Goal: Information Seeking & Learning: Learn about a topic

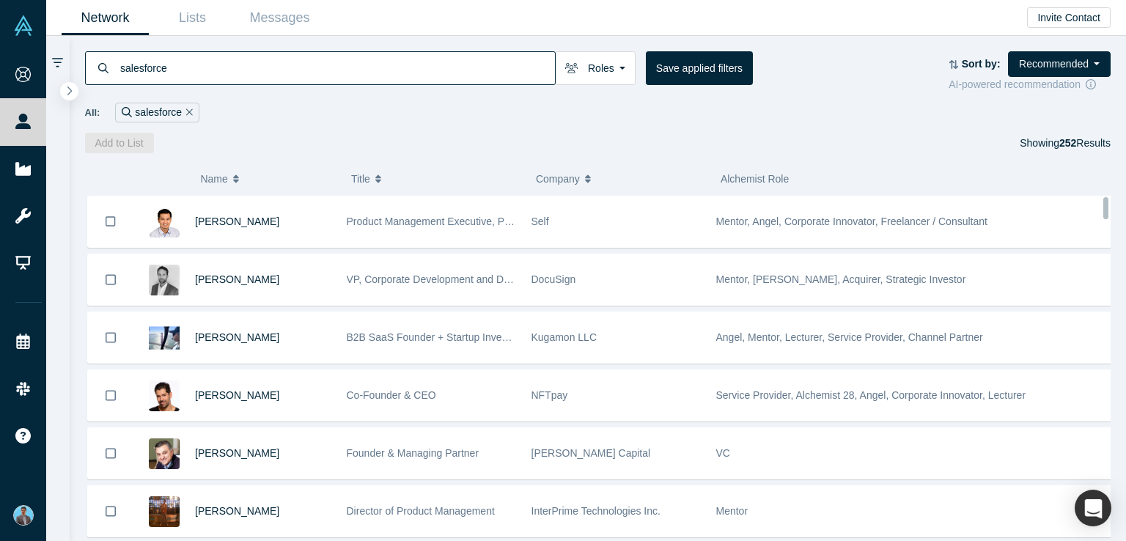
drag, startPoint x: 1105, startPoint y: 486, endPoint x: 1063, endPoint y: 190, distance: 299.3
click at [1104, 162] on div "( 0 ) Name Title Company Alchemist Role David Lee Product Management Executive,…" at bounding box center [598, 347] width 1057 height 388
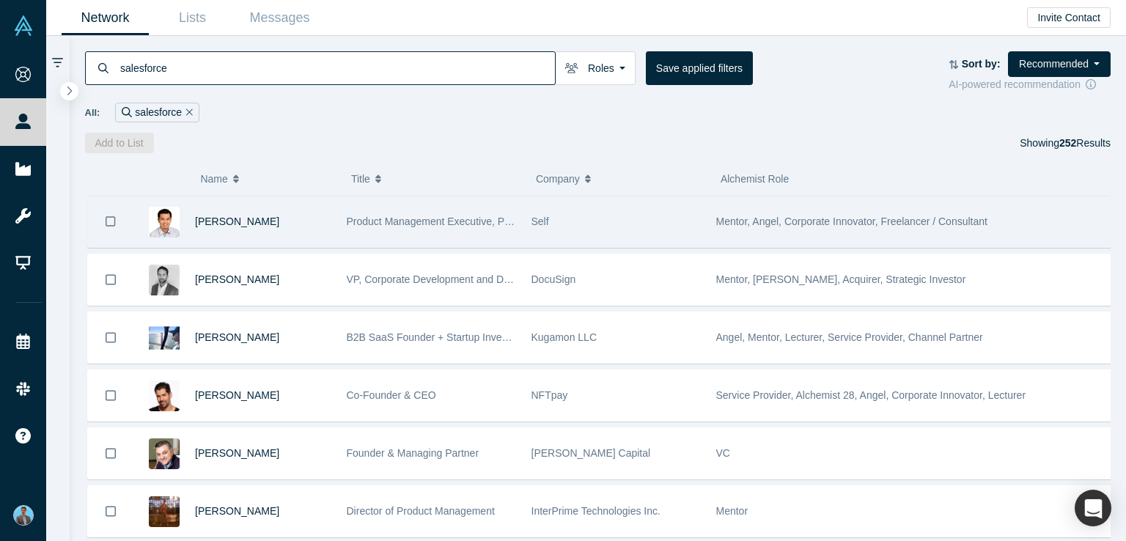
click at [754, 221] on span "Mentor, Angel, Corporate Innovator, Freelancer / Consultant" at bounding box center [851, 222] width 271 height 12
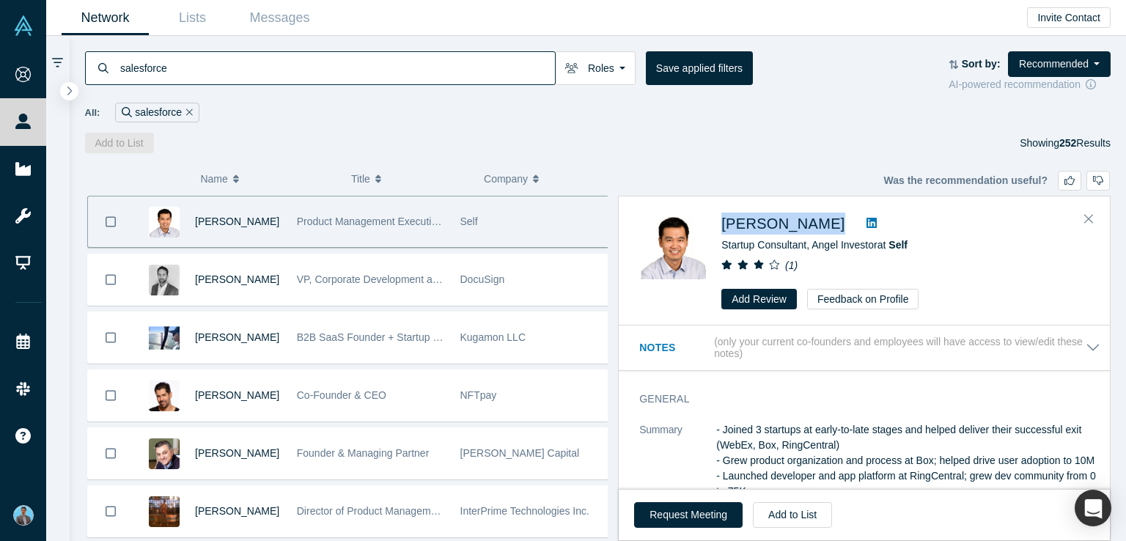
click at [792, 224] on div "David Lee Startup Consultant, Angel Investor at Self ( 1 ) Add Review Feedback …" at bounding box center [866, 261] width 455 height 97
copy div "David Lee"
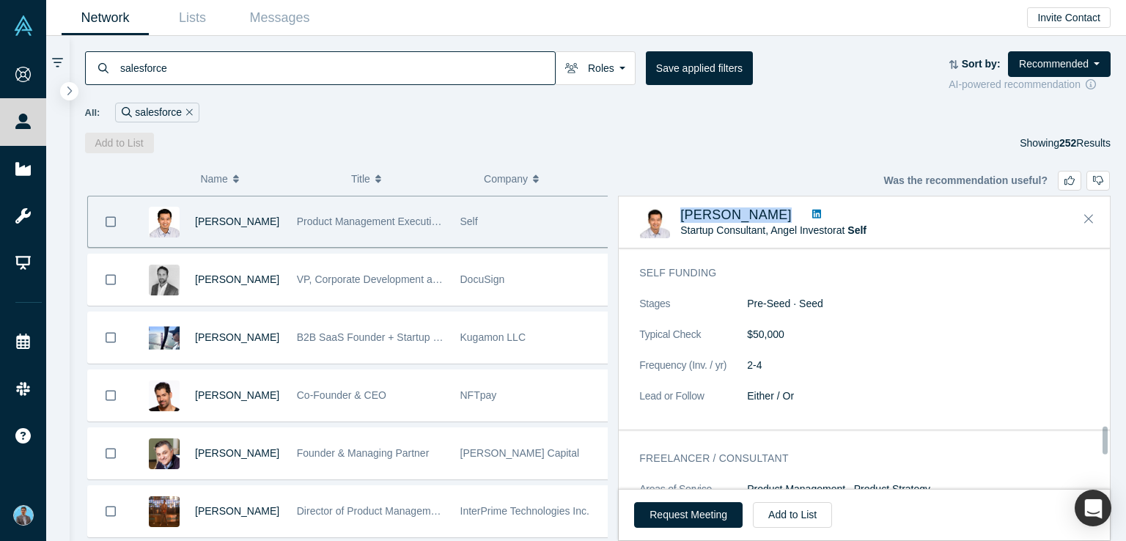
scroll to position [1540, 0]
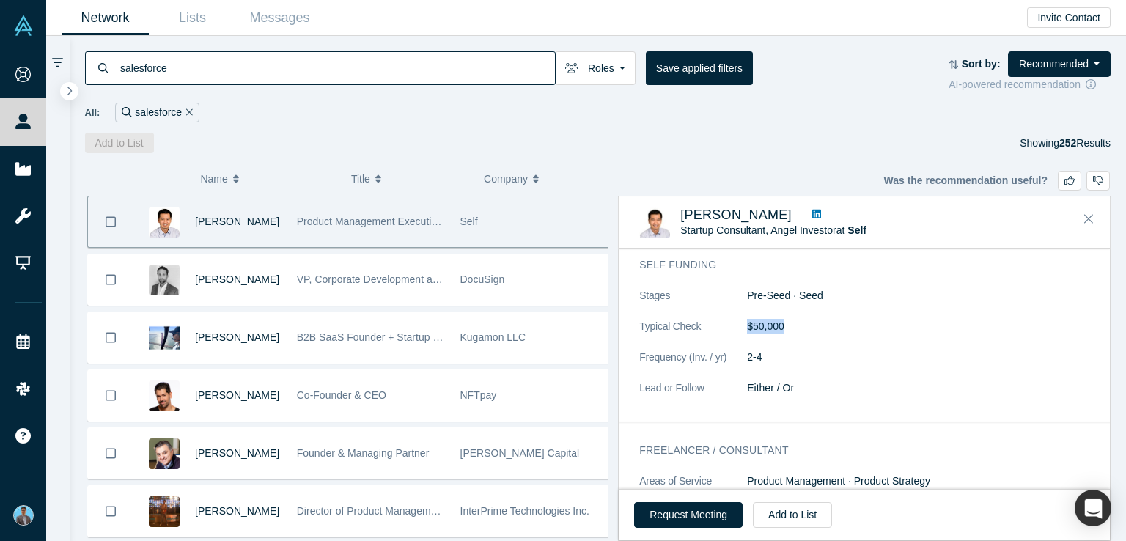
drag, startPoint x: 786, startPoint y: 338, endPoint x: 749, endPoint y: 345, distance: 38.1
click at [749, 334] on dd "$50,000" at bounding box center [923, 326] width 353 height 15
click at [867, 355] on dl "Stages Pre-Seed · Seed Typical Check $50,000 Frequency (Inv. / yr) 2-4 Lead or …" at bounding box center [869, 349] width 461 height 123
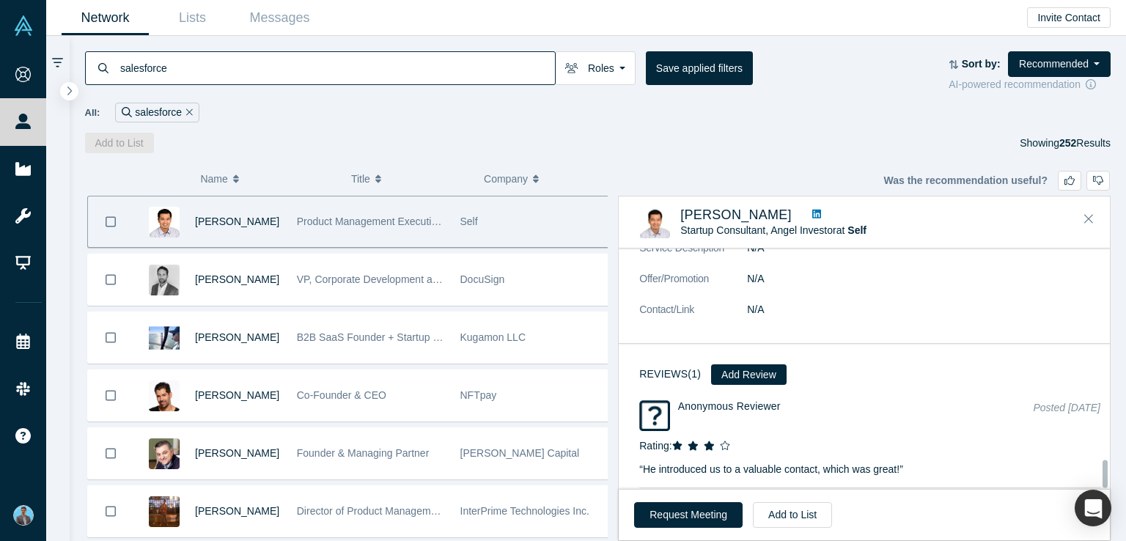
scroll to position [1836, 0]
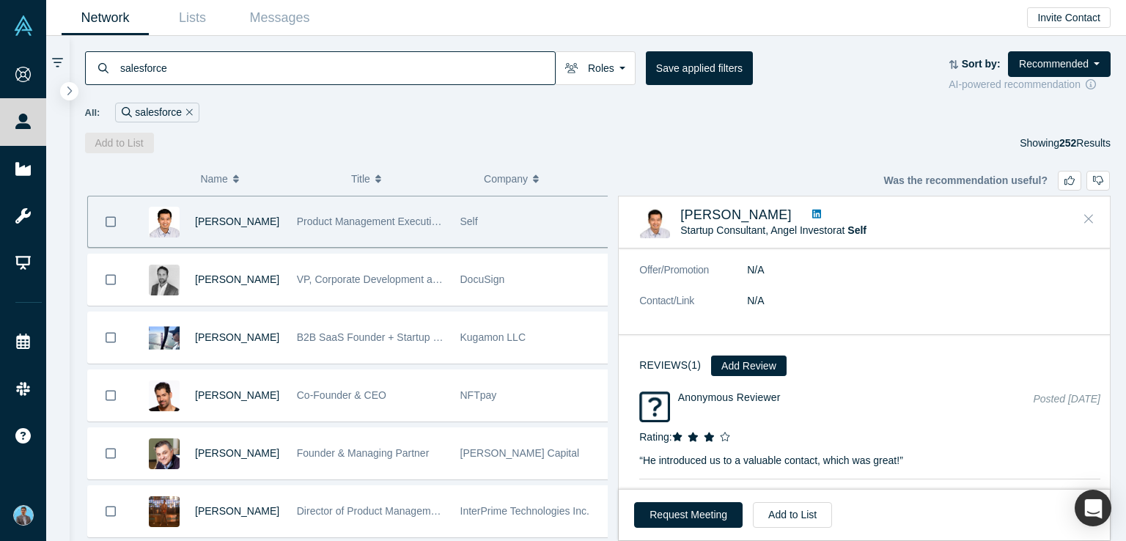
click at [1085, 216] on icon "Close" at bounding box center [1089, 218] width 9 height 13
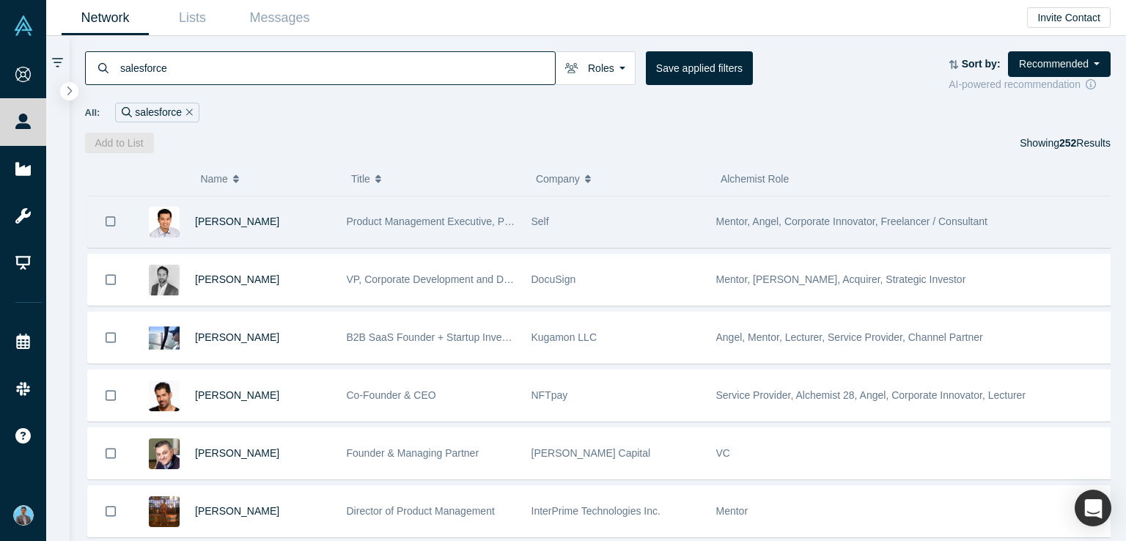
click at [848, 224] on span "Mentor, Angel, Corporate Innovator, Freelancer / Consultant" at bounding box center [851, 222] width 271 height 12
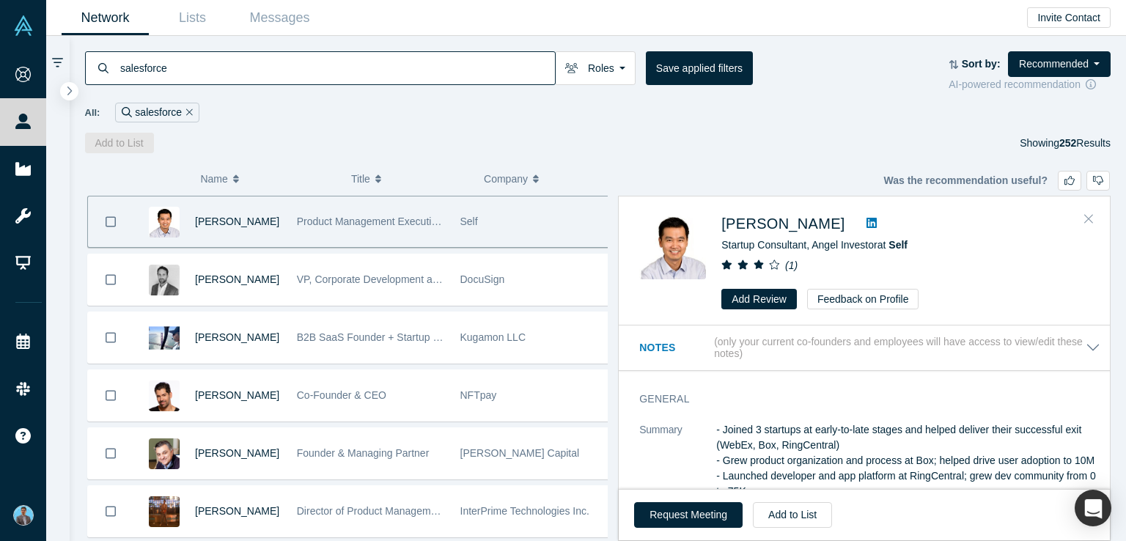
click at [1087, 217] on icon "Close" at bounding box center [1089, 219] width 9 height 9
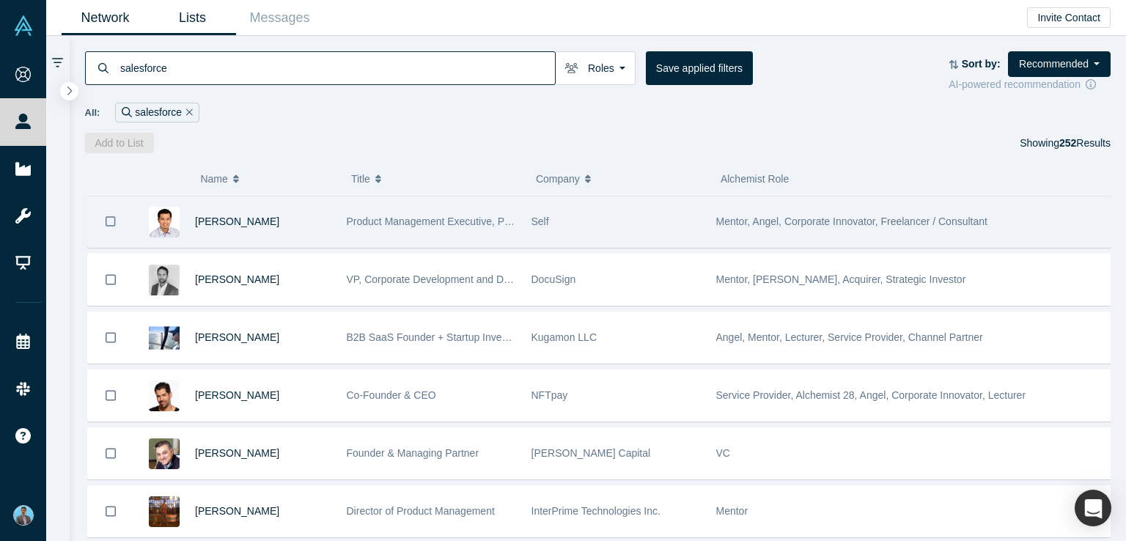
click at [191, 15] on link "Lists" at bounding box center [192, 18] width 87 height 34
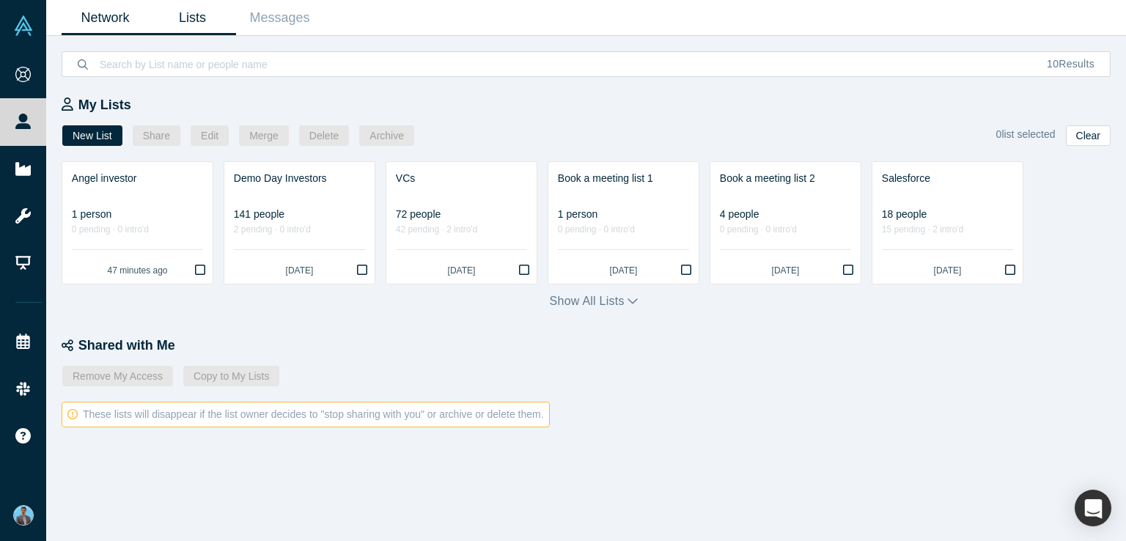
click at [100, 15] on link "Network" at bounding box center [105, 18] width 87 height 34
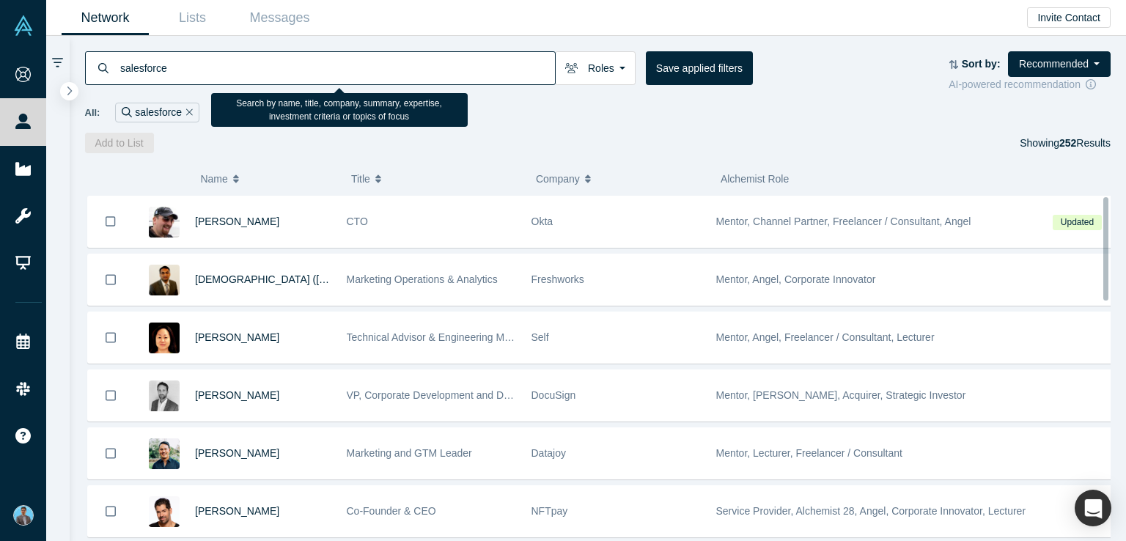
click at [199, 62] on input "salesforce" at bounding box center [337, 68] width 436 height 34
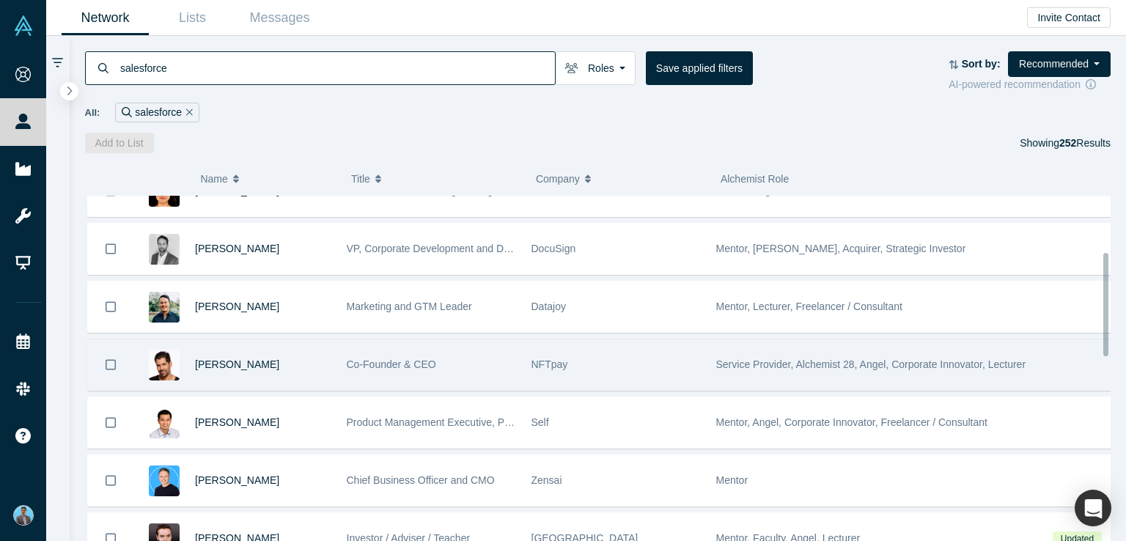
scroll to position [220, 0]
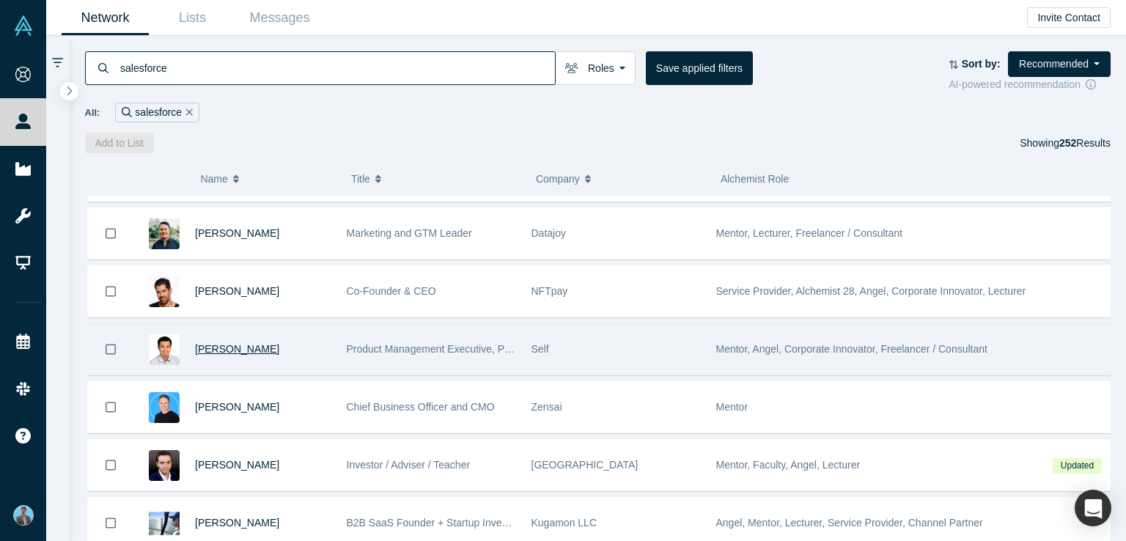
click at [225, 348] on span "David Lee" at bounding box center [237, 349] width 84 height 12
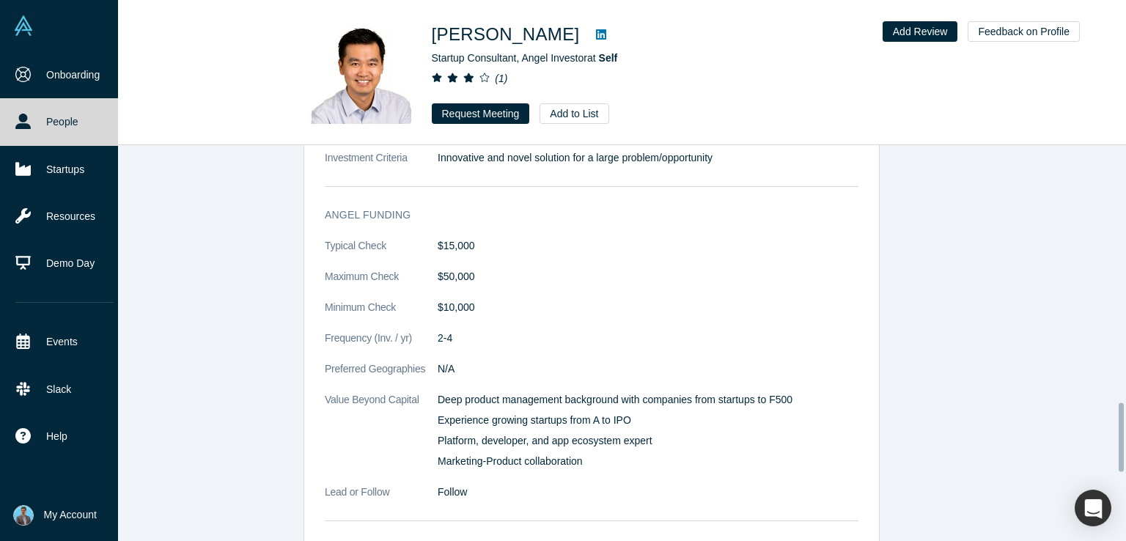
scroll to position [1280, 0]
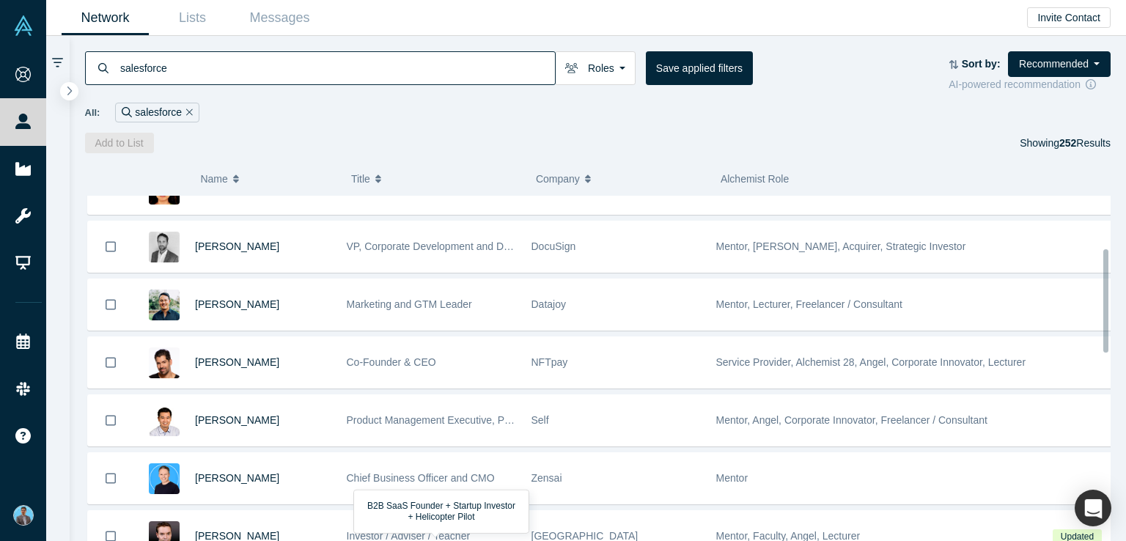
scroll to position [147, 0]
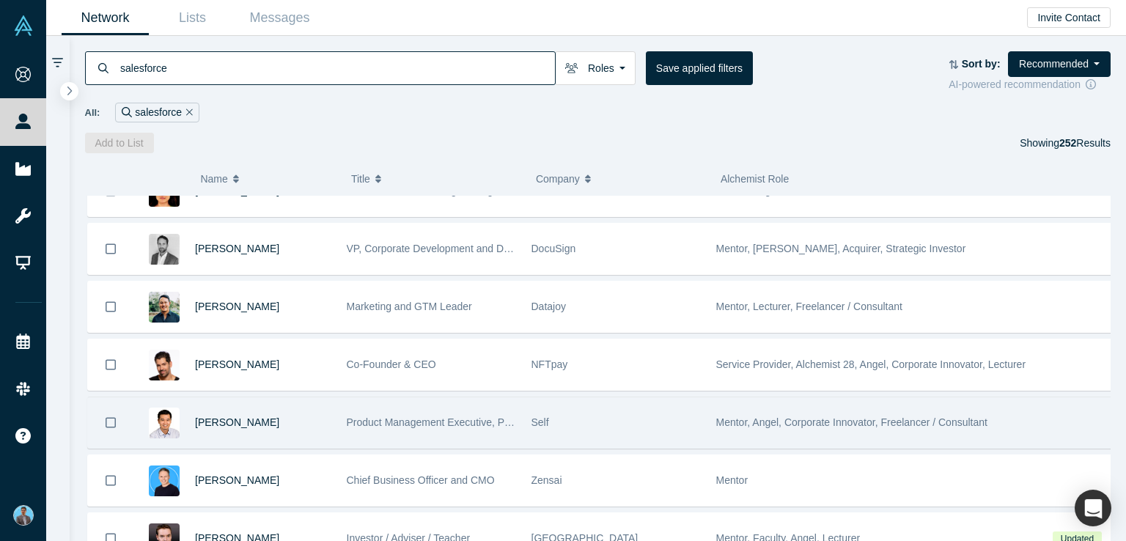
click at [838, 419] on span "Mentor, Angel, Corporate Innovator, Freelancer / Consultant" at bounding box center [851, 423] width 271 height 12
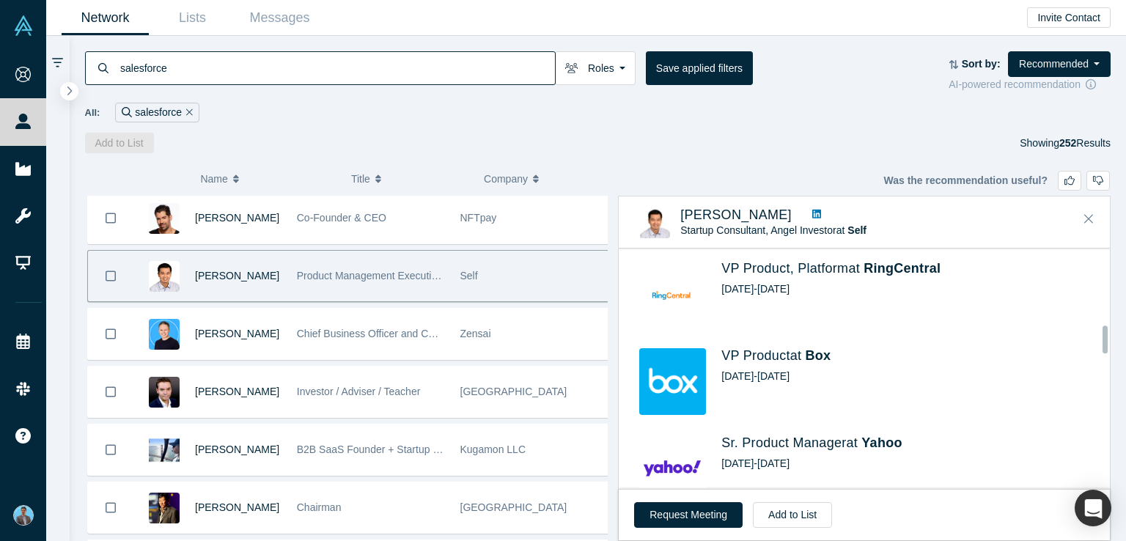
scroll to position [660, 0]
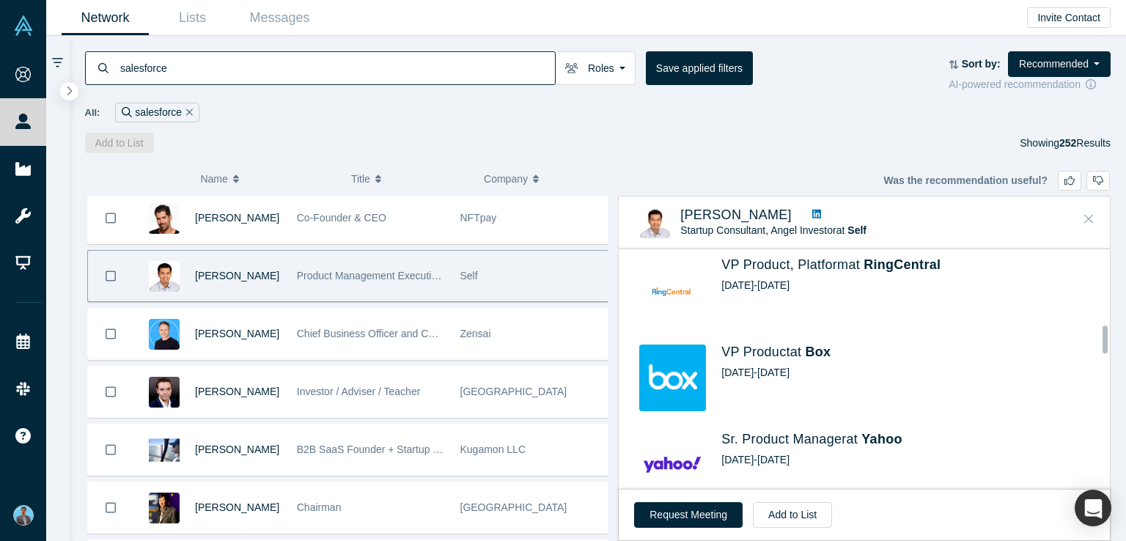
click at [1085, 221] on icon "Close" at bounding box center [1089, 218] width 9 height 13
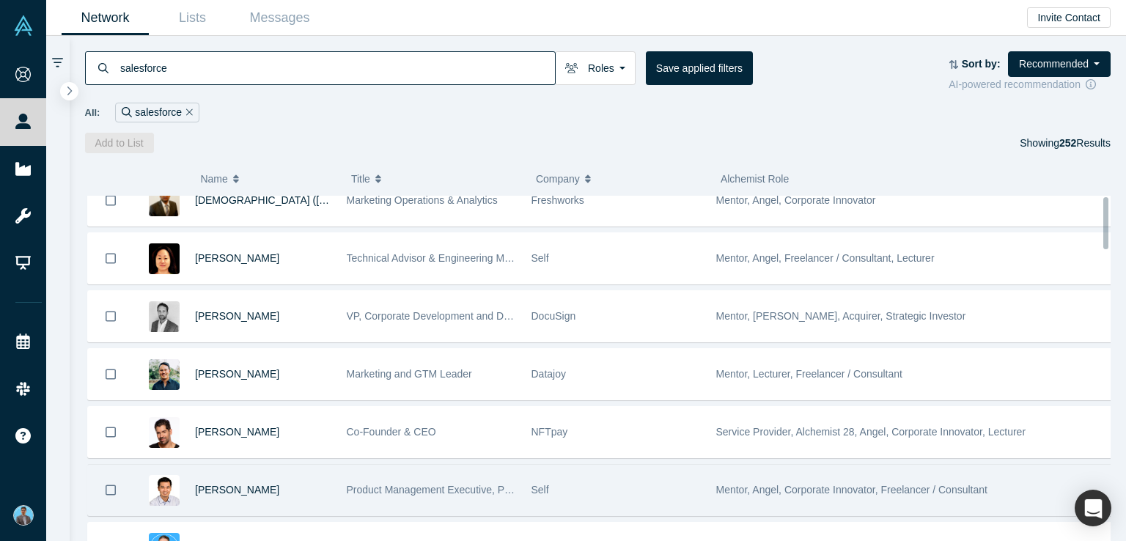
scroll to position [0, 0]
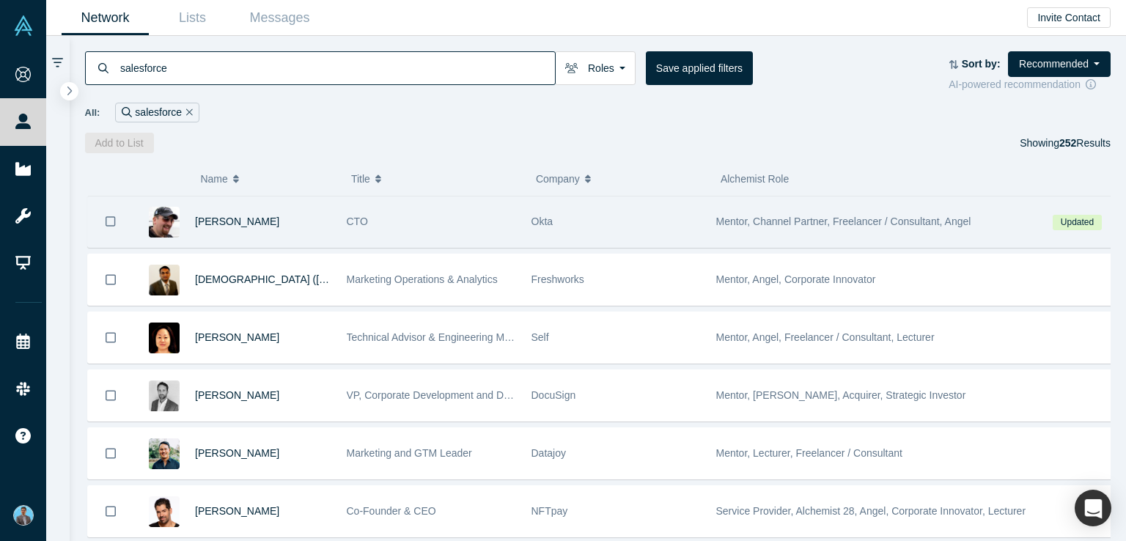
click at [109, 224] on icon "Bookmark" at bounding box center [111, 222] width 10 height 14
click at [109, 224] on icon "Bookmark" at bounding box center [111, 222] width 12 height 12
click at [202, 220] on span "Steven Tamm" at bounding box center [237, 222] width 84 height 12
click at [774, 222] on span "Mentor, Channel Partner, Freelancer / Consultant, Angel" at bounding box center [843, 222] width 255 height 12
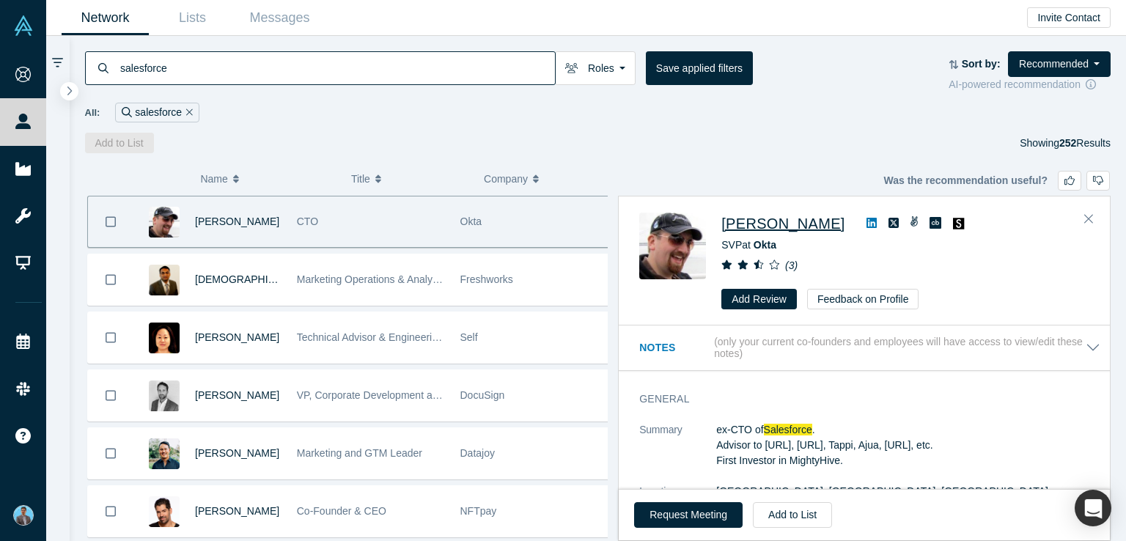
click at [757, 223] on span "Steven Tamm" at bounding box center [783, 224] width 123 height 16
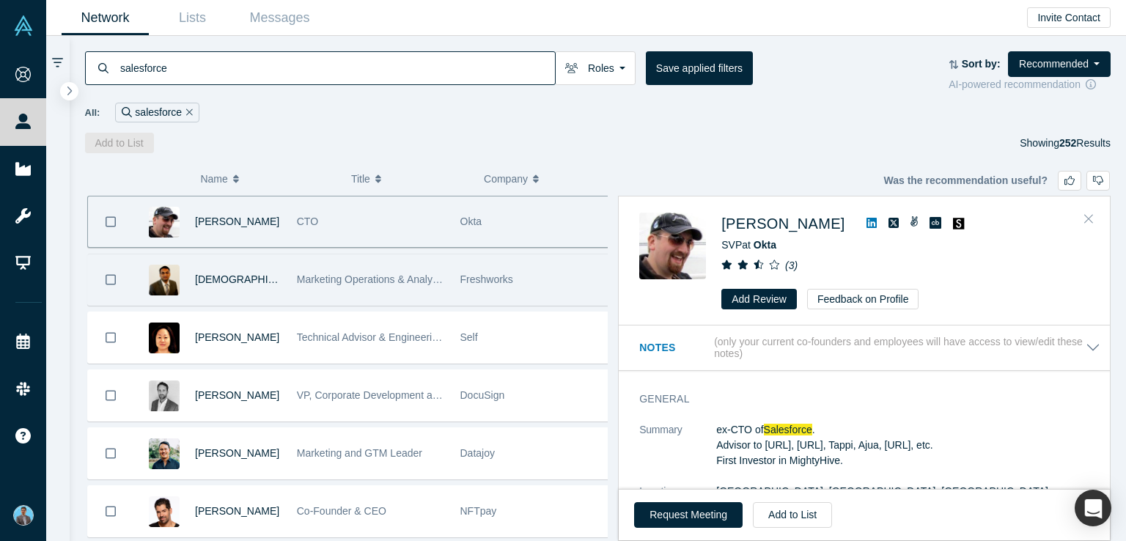
click at [1088, 216] on icon "Close" at bounding box center [1089, 218] width 9 height 13
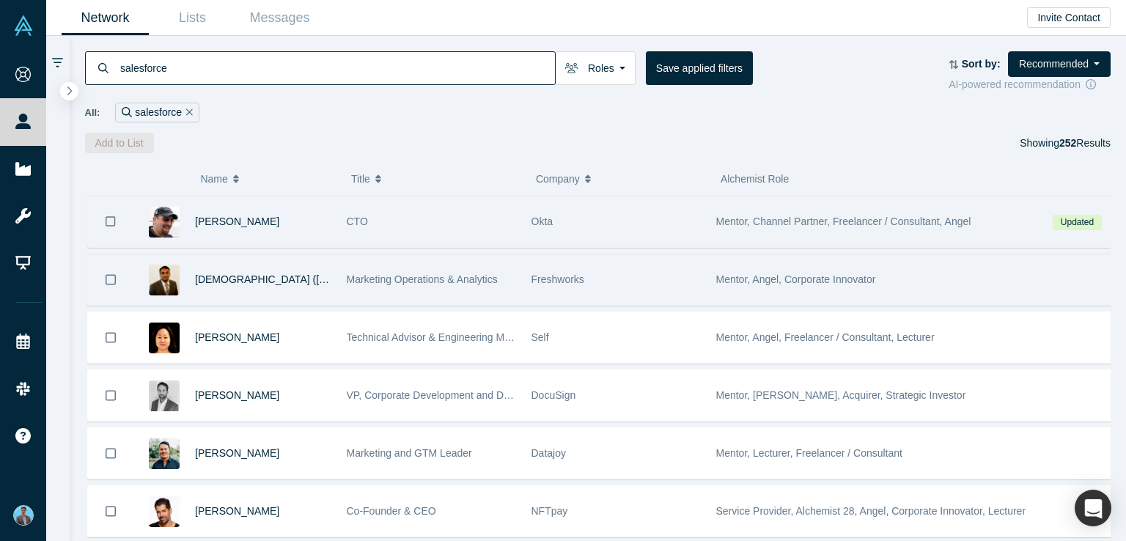
click at [747, 276] on span "Mentor, Angel, Corporate Innovator" at bounding box center [796, 280] width 160 height 12
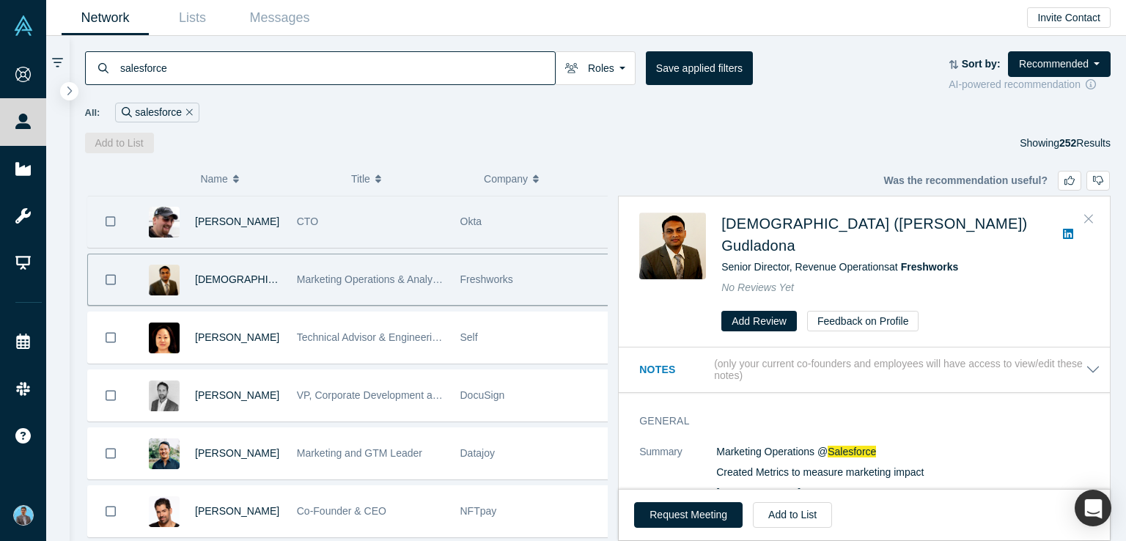
click at [1087, 216] on icon "Close" at bounding box center [1089, 219] width 9 height 9
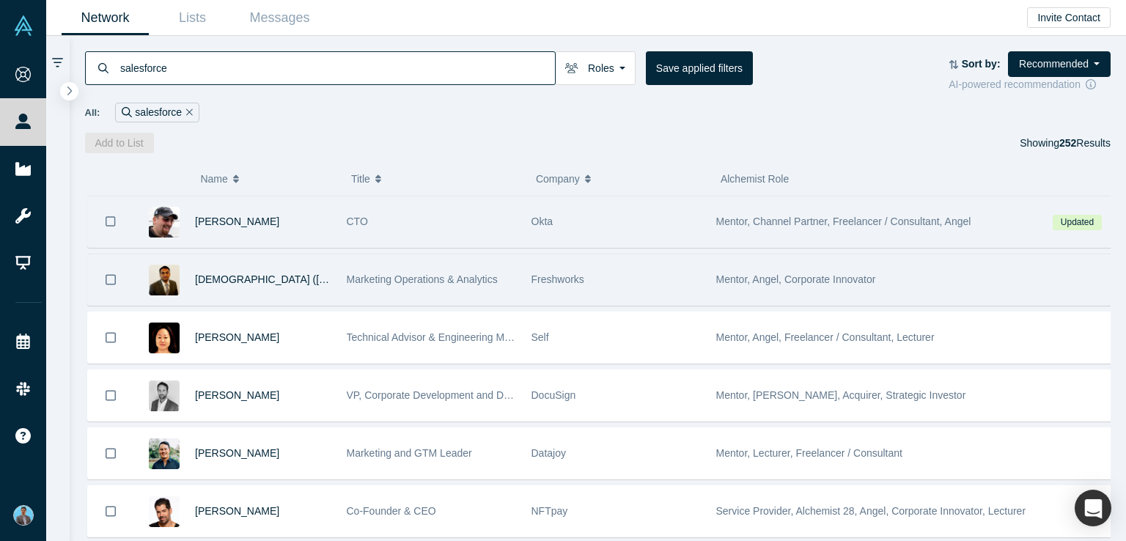
click at [801, 220] on span "Mentor, Channel Partner, Freelancer / Consultant, Angel" at bounding box center [843, 222] width 255 height 12
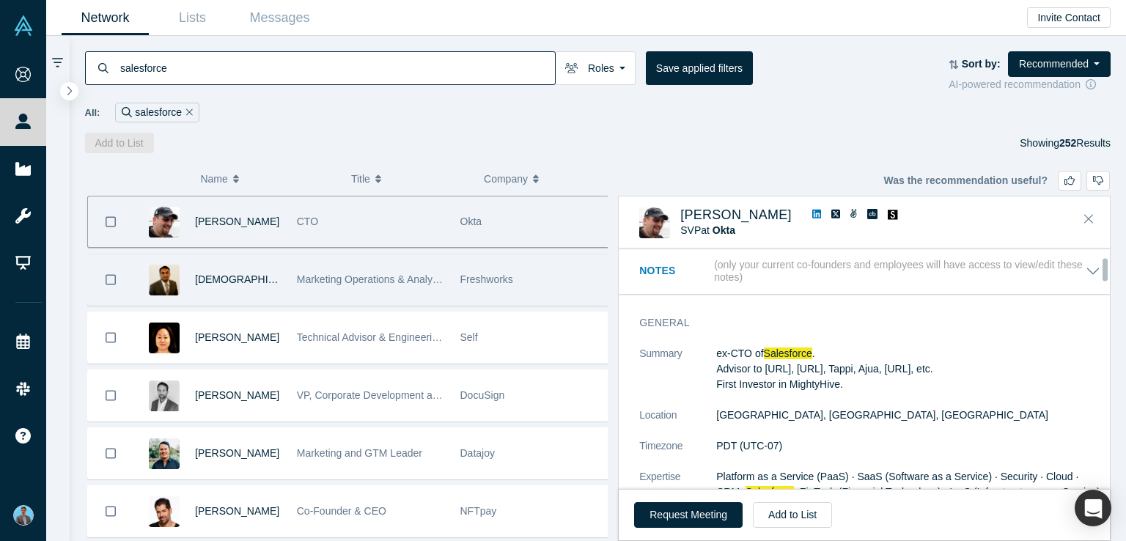
scroll to position [147, 0]
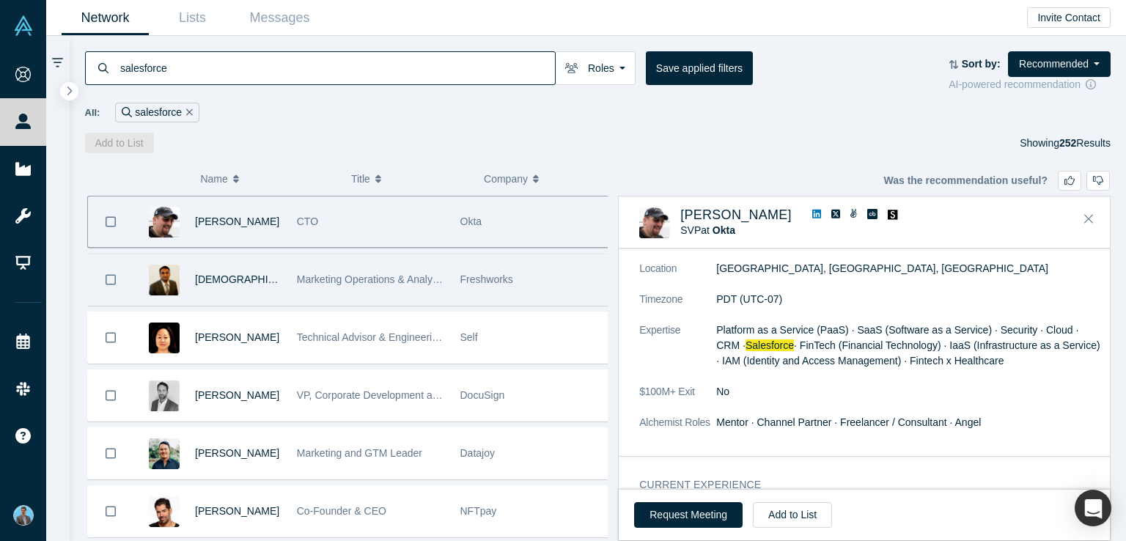
click at [898, 434] on dl "Summary ex-CTO of Salesforce . Advisor to Spin.ai, Rad.ai, Tappi, Ajua, Samplea…" at bounding box center [869, 322] width 461 height 246
click at [893, 426] on dd "Mentor · Channel Partner · Freelancer / Consultant · Angel" at bounding box center [908, 422] width 384 height 15
click at [895, 422] on dd "Mentor · Channel Partner · Freelancer / Consultant · Angel" at bounding box center [908, 422] width 384 height 15
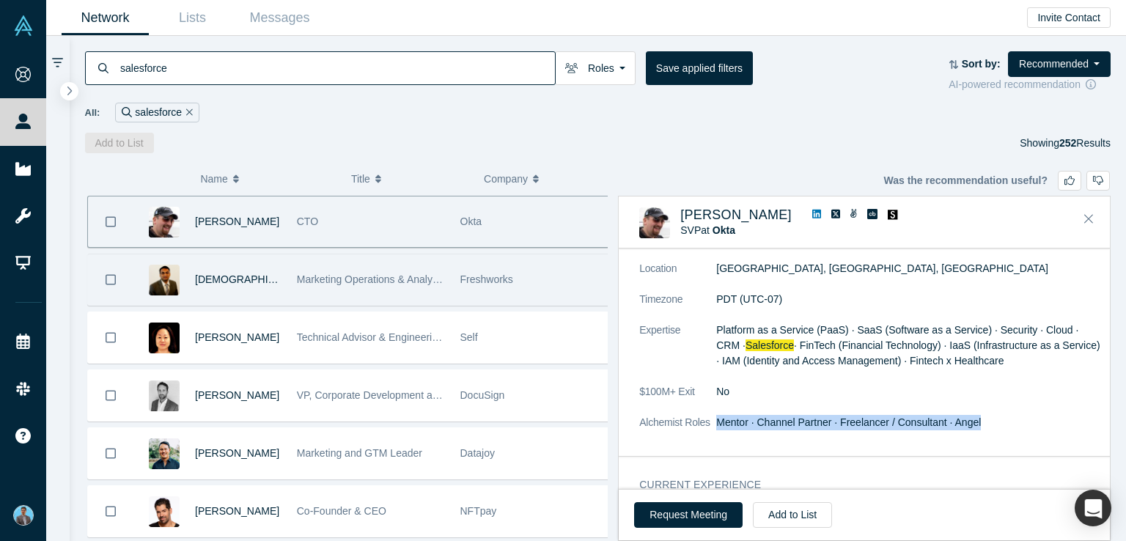
click at [895, 422] on dd "Mentor · Channel Partner · Freelancer / Consultant · Angel" at bounding box center [908, 422] width 384 height 15
click at [936, 453] on div "General Summary ex-CTO of Salesforce . Advisor to Spin.ai, Rad.ai, Tappi, Ajua,…" at bounding box center [870, 307] width 502 height 298
click at [895, 420] on dd "Mentor · Channel Partner · Freelancer / Consultant · Angel" at bounding box center [908, 422] width 384 height 15
drag, startPoint x: 716, startPoint y: 423, endPoint x: 1005, endPoint y: 430, distance: 289.0
click at [1005, 430] on dl "Summary ex-CTO of Salesforce . Advisor to Spin.ai, Rad.ai, Tappi, Ajua, Samplea…" at bounding box center [869, 322] width 461 height 246
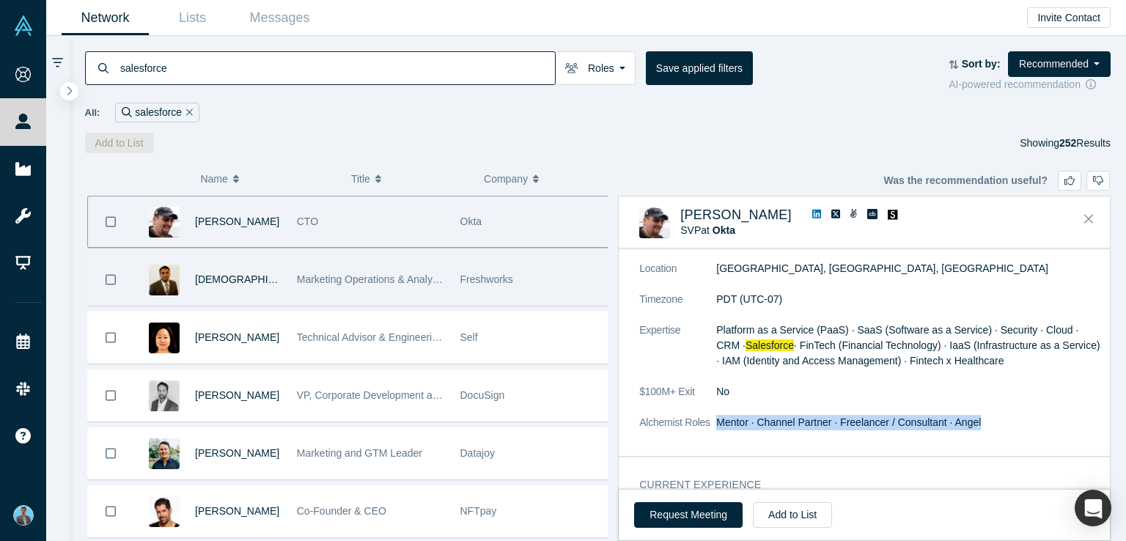
copy dd "Mentor · Channel Partner · Freelancer / Consultant · Angel"
drag, startPoint x: 1093, startPoint y: 214, endPoint x: 944, endPoint y: 169, distance: 155.4
click at [1093, 215] on button "Close" at bounding box center [1089, 219] width 22 height 23
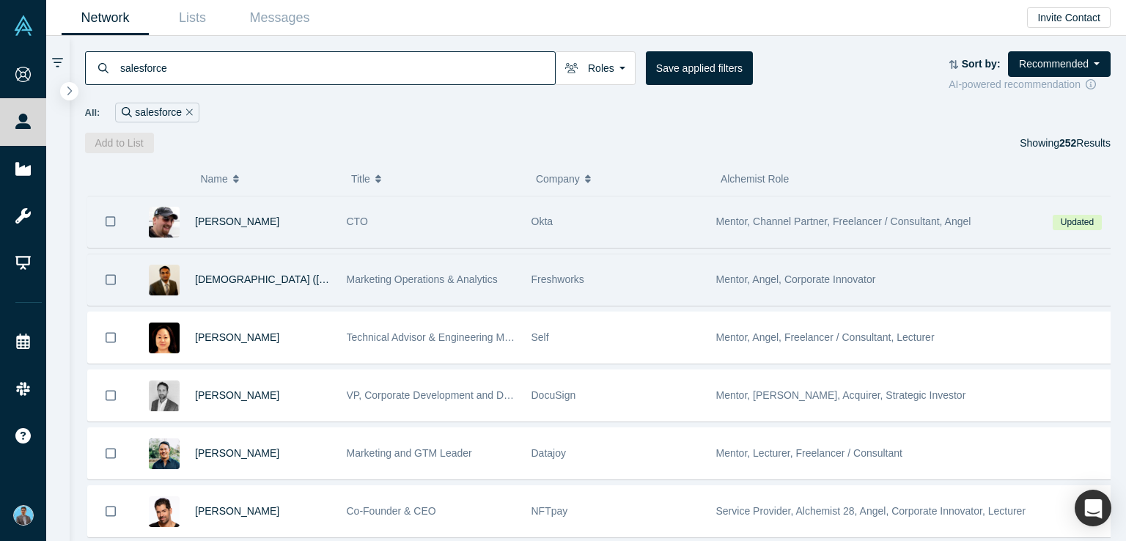
click at [741, 279] on span "Mentor, Angel, Corporate Innovator" at bounding box center [796, 280] width 160 height 12
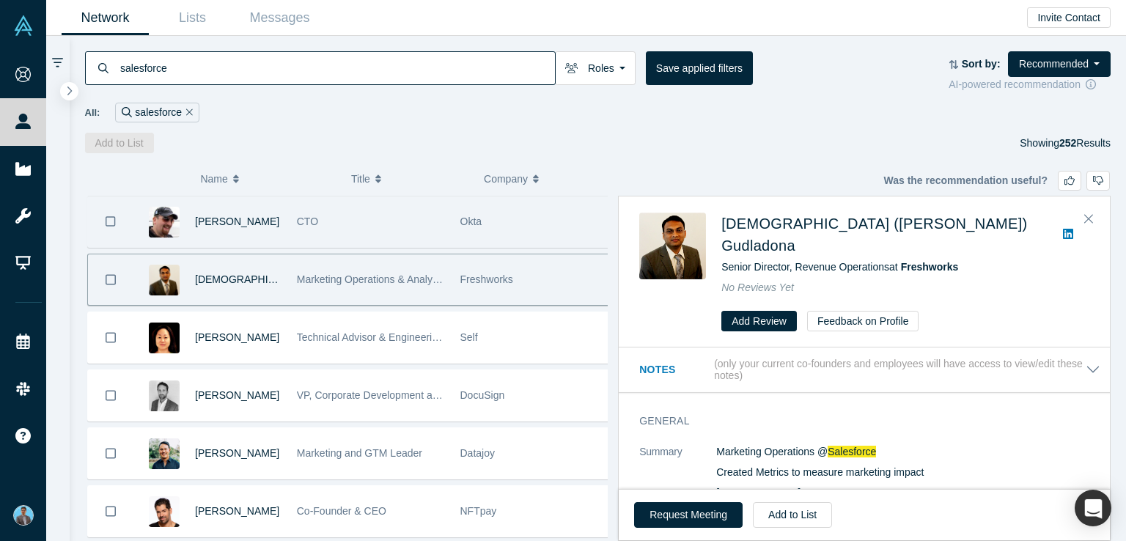
click at [1063, 229] on icon at bounding box center [1068, 234] width 10 height 10
click at [760, 216] on span "Venkata (Sai Krishna) Gudladona" at bounding box center [875, 235] width 306 height 38
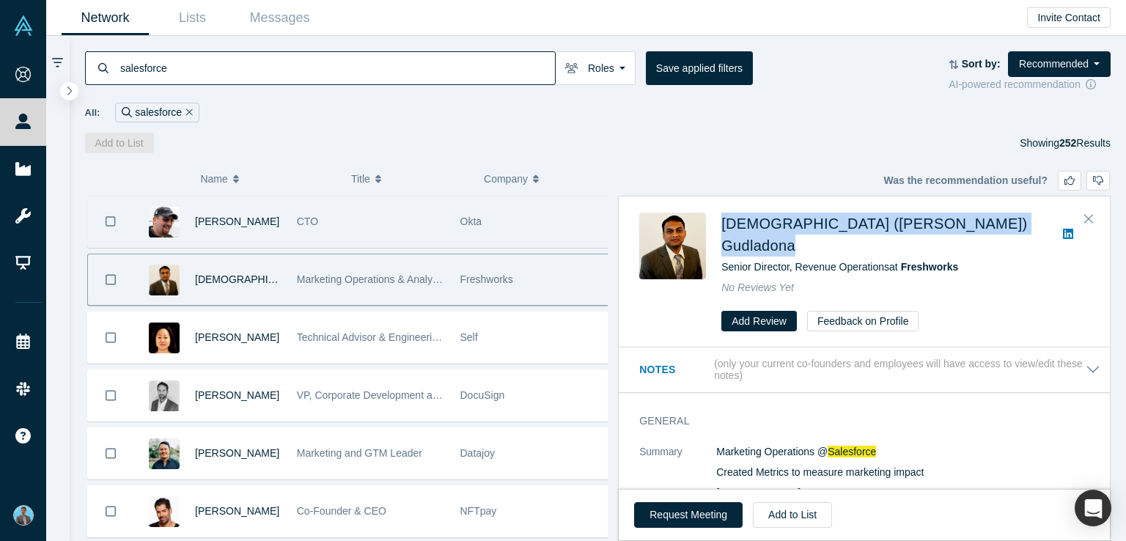
drag, startPoint x: 720, startPoint y: 222, endPoint x: 950, endPoint y: 227, distance: 230.3
click at [950, 227] on div "Venkata (Sai Krishna) Gudladona Senior Director, Revenue Operations at Freshwor…" at bounding box center [866, 272] width 455 height 119
copy div "Venkata (Sai Krishna) Gudladona"
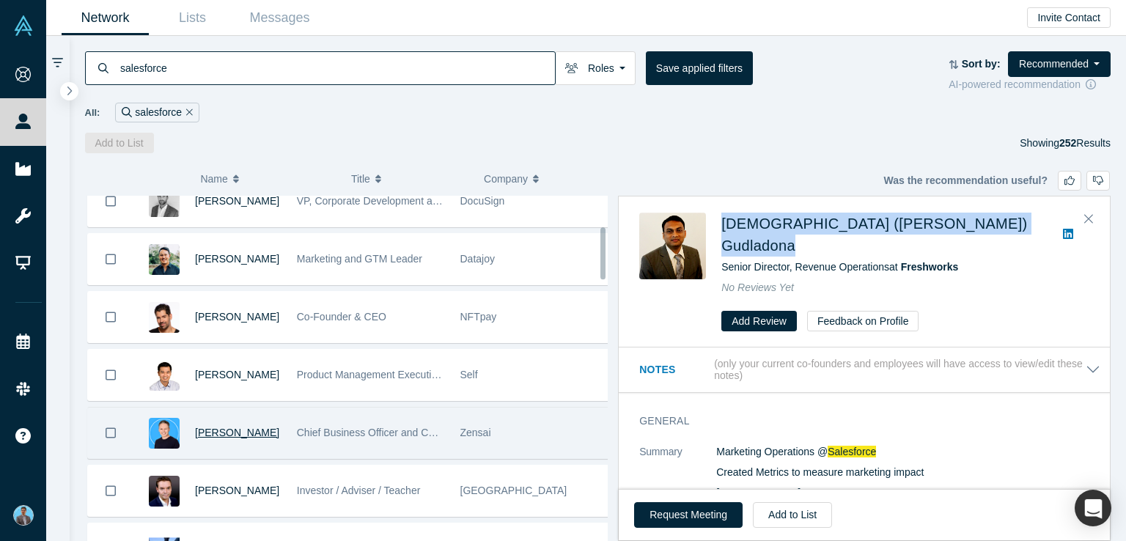
scroll to position [220, 0]
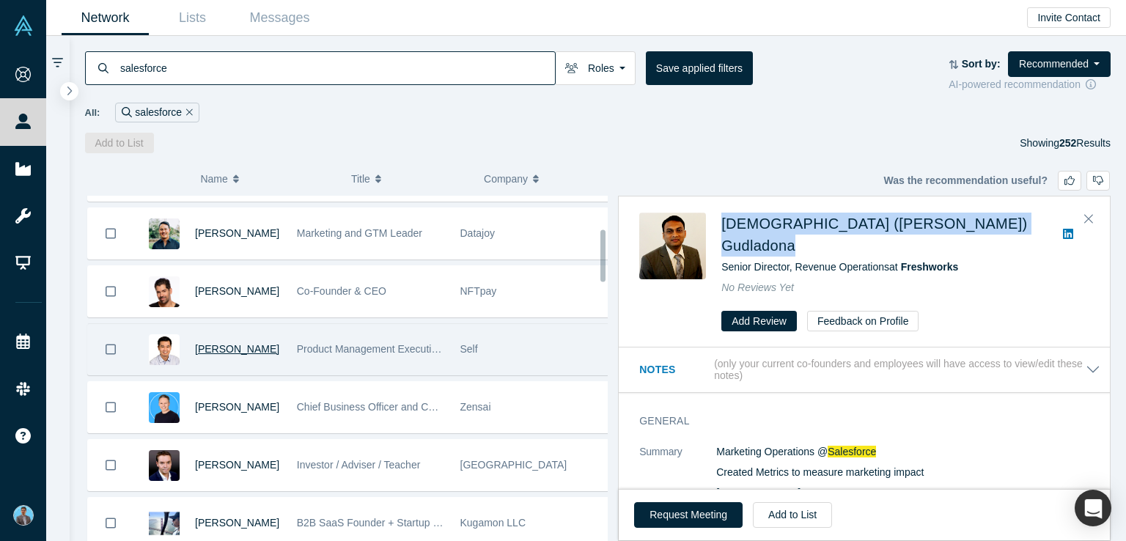
click at [213, 350] on span "David Lee" at bounding box center [237, 349] width 84 height 12
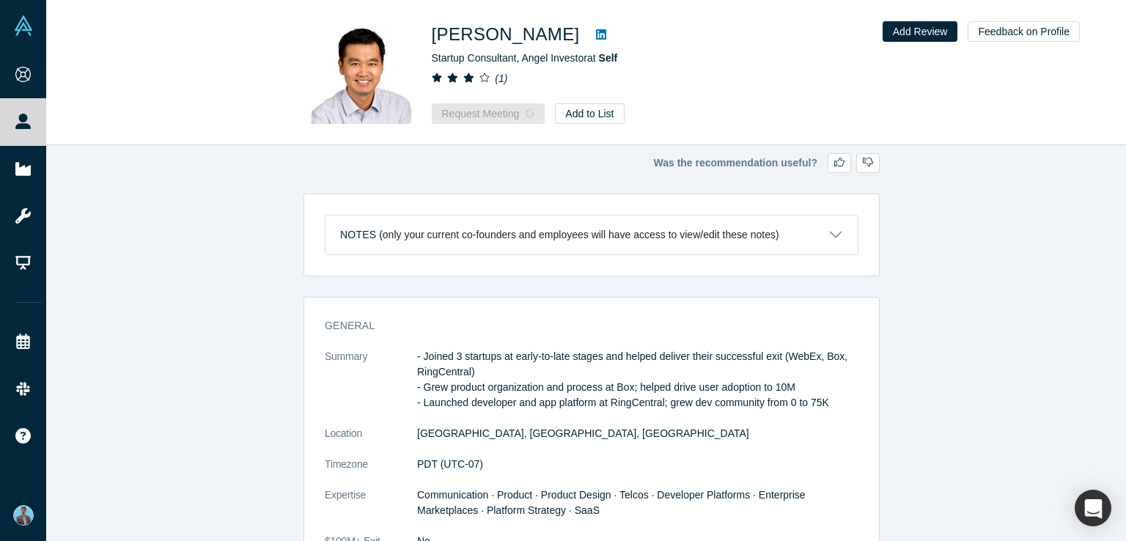
click at [596, 37] on icon at bounding box center [601, 34] width 10 height 10
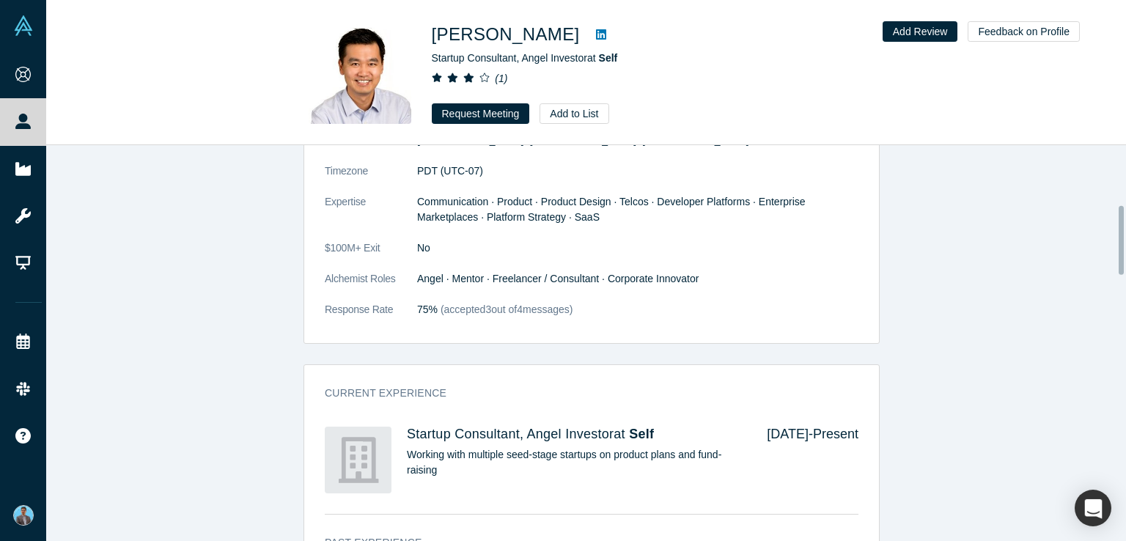
scroll to position [367, 0]
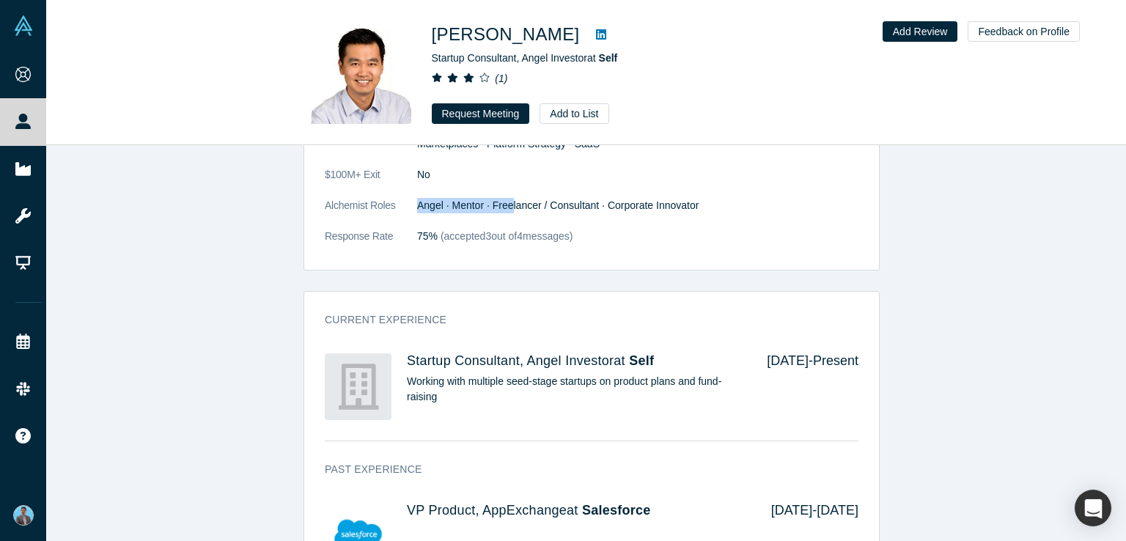
drag, startPoint x: 406, startPoint y: 199, endPoint x: 504, endPoint y: 206, distance: 99.3
click at [504, 206] on dl "Summary - Joined 3 startups at early-to-late stages and helped deliver their su…" at bounding box center [592, 120] width 534 height 277
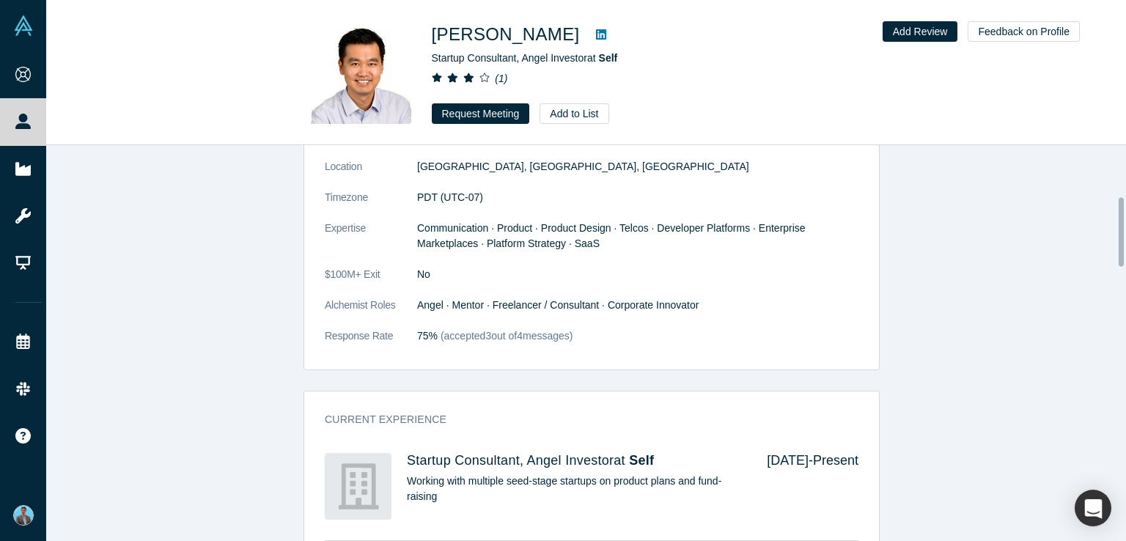
scroll to position [293, 0]
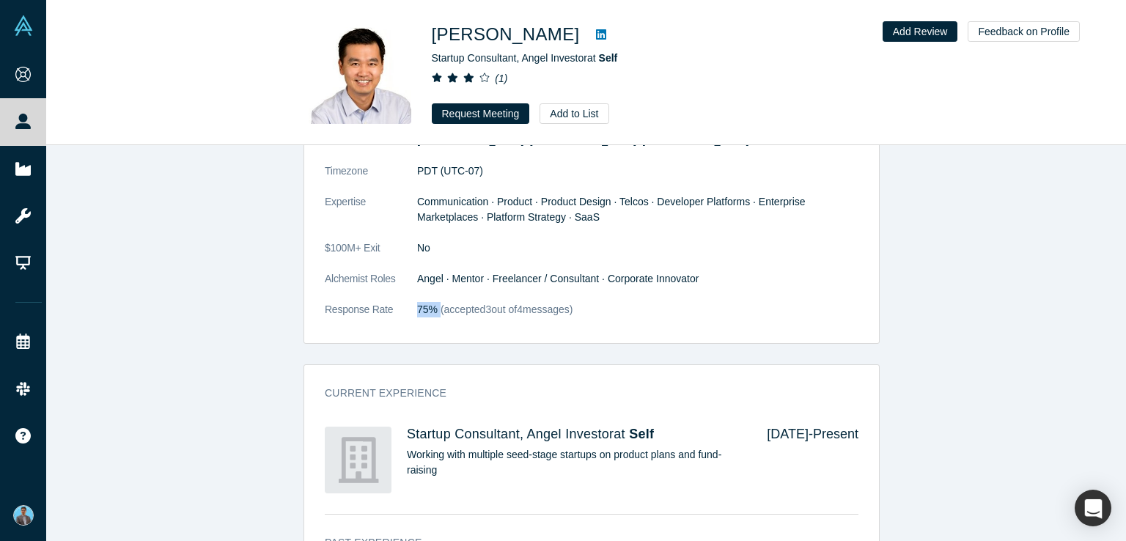
drag, startPoint x: 411, startPoint y: 312, endPoint x: 433, endPoint y: 307, distance: 22.6
click at [433, 307] on dl "Summary - Joined 3 startups at early-to-late stages and helped deliver their su…" at bounding box center [592, 194] width 534 height 277
copy dl "75%"
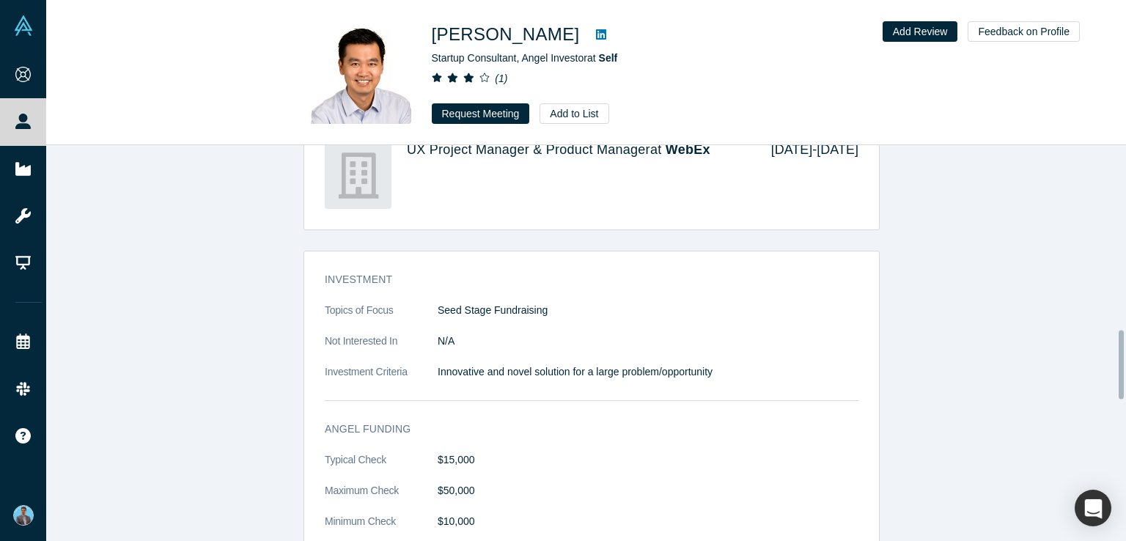
scroll to position [1247, 0]
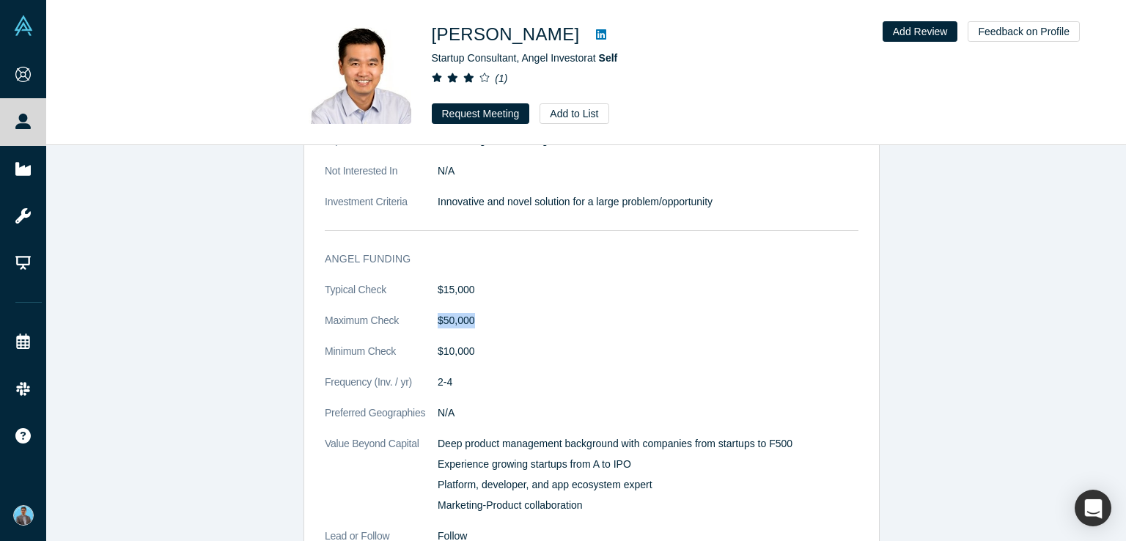
drag, startPoint x: 430, startPoint y: 321, endPoint x: 481, endPoint y: 325, distance: 51.5
click at [481, 325] on dl "Typical Check $15,000 Maximum Check $50,000 Minimum Check $10,000 Frequency (In…" at bounding box center [592, 420] width 534 height 277
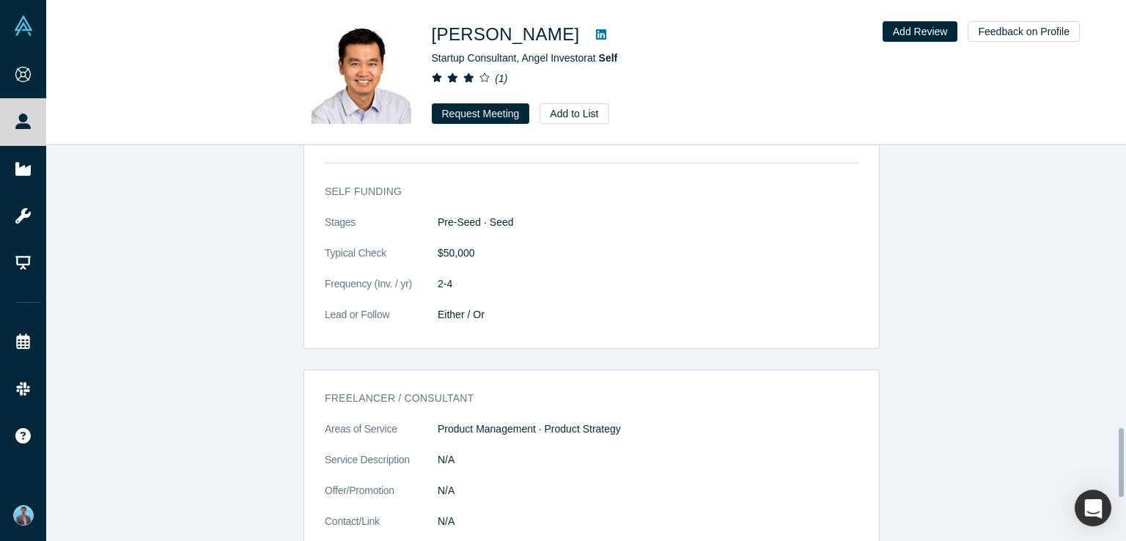
scroll to position [1613, 0]
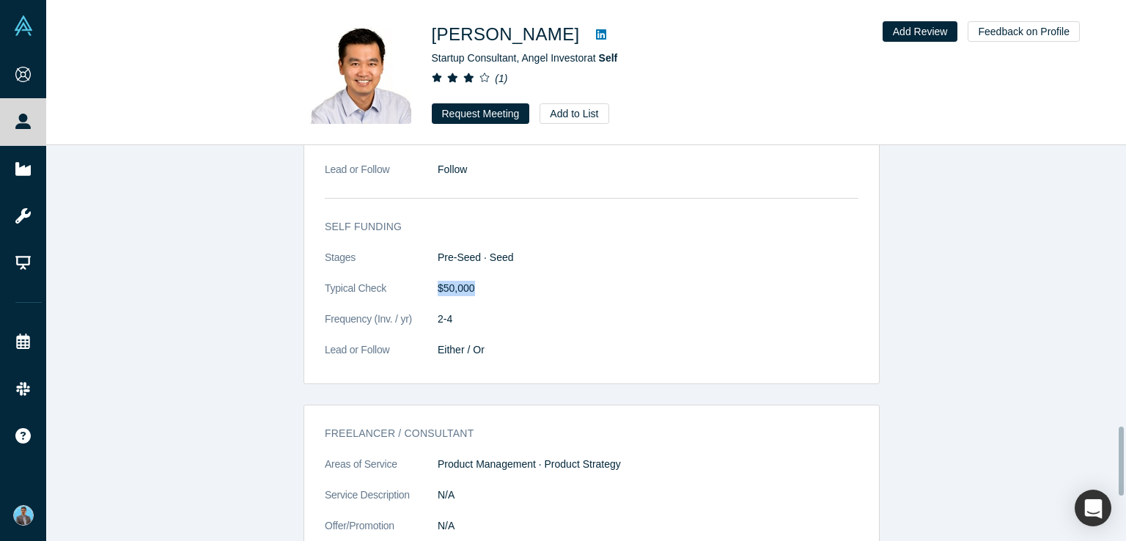
drag, startPoint x: 428, startPoint y: 284, endPoint x: 483, endPoint y: 291, distance: 55.5
click at [483, 291] on dl "Stages Pre-Seed · Seed Typical Check $50,000 Frequency (Inv. / yr) 2-4 Lead or …" at bounding box center [592, 311] width 534 height 123
copy dl "$50,000"
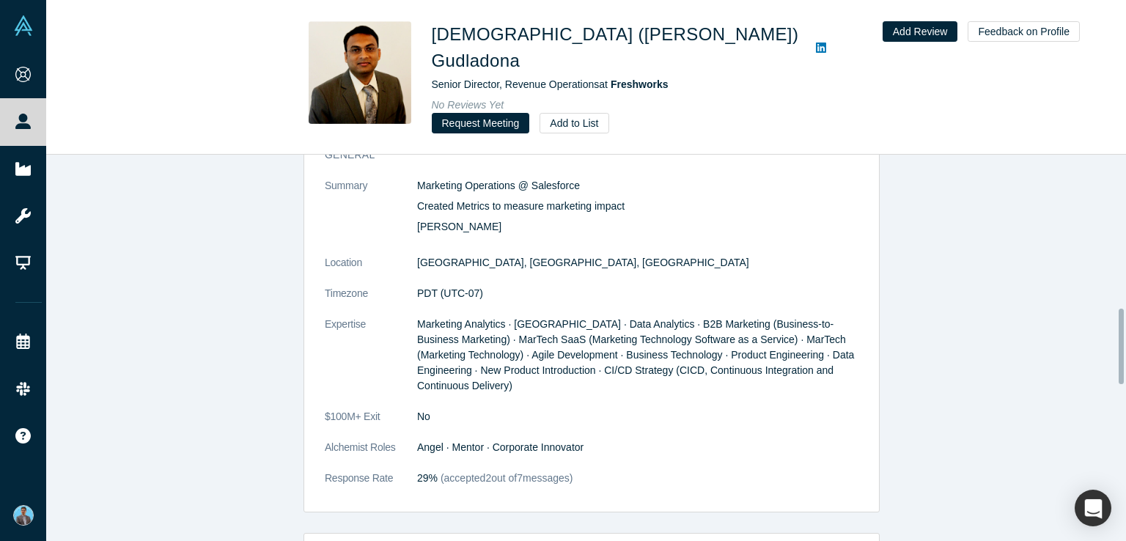
scroll to position [807, 0]
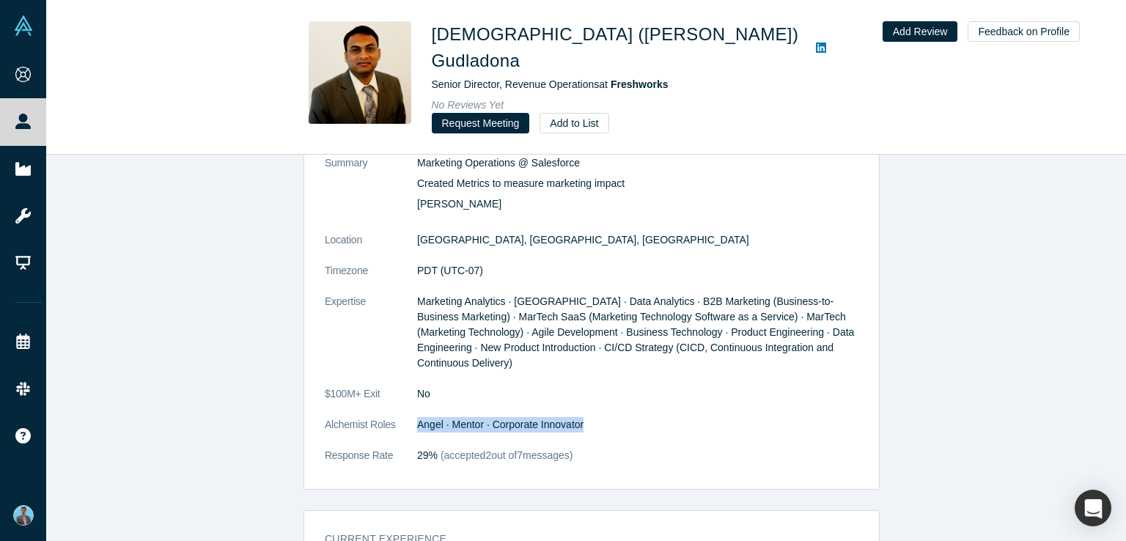
drag, startPoint x: 411, startPoint y: 380, endPoint x: 584, endPoint y: 385, distance: 173.9
click at [584, 385] on dl "Summary Marketing Operations @ Salesforce Created Metrics to measure marketing …" at bounding box center [592, 316] width 534 height 323
copy dl "Angel · Mentor · Corporate Innovator"
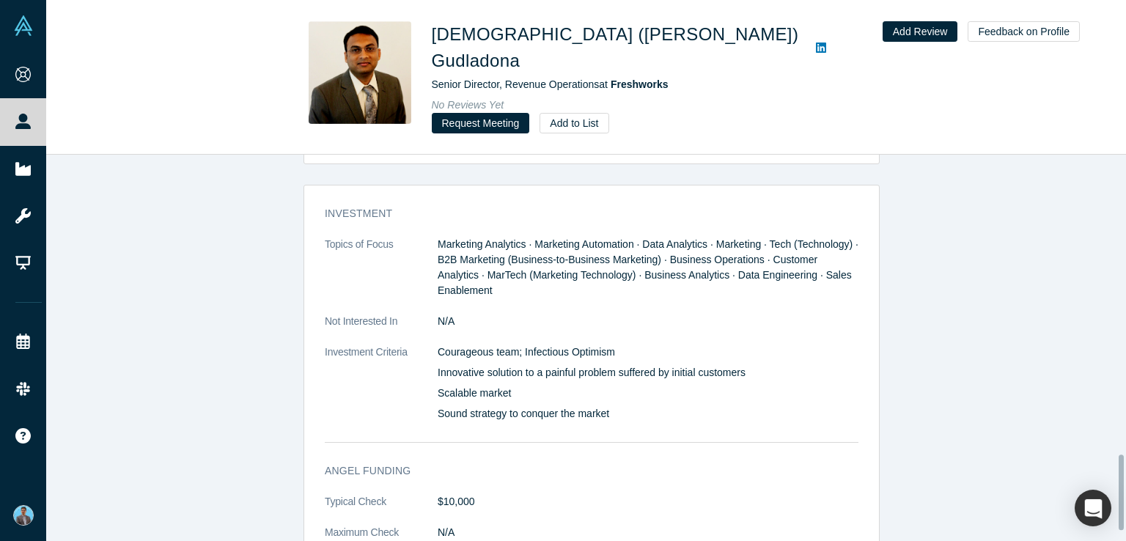
scroll to position [1678, 0]
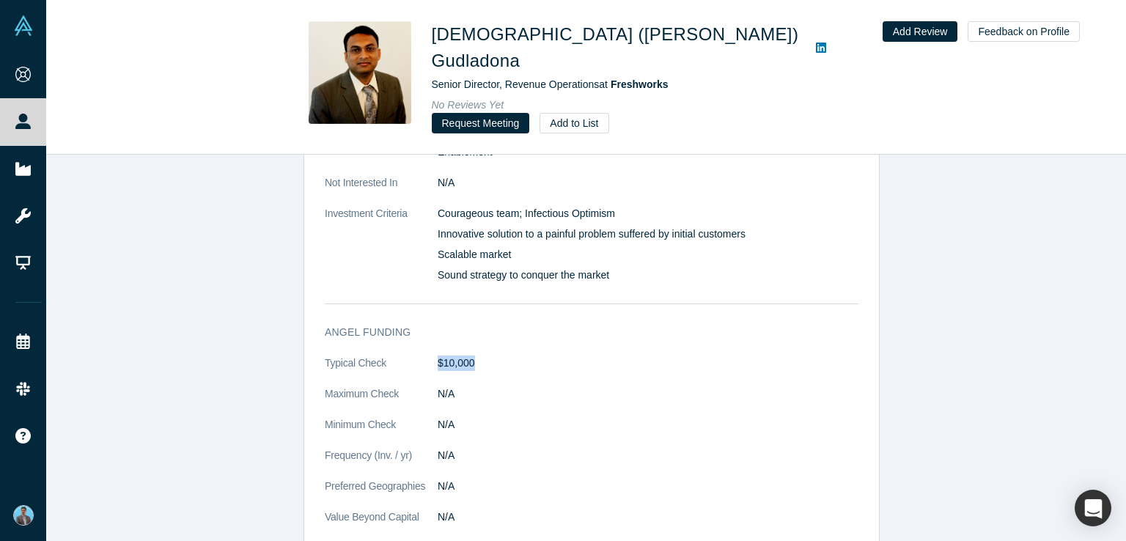
drag, startPoint x: 480, startPoint y: 303, endPoint x: 425, endPoint y: 300, distance: 55.1
click at [425, 356] on dl "Typical Check $10,000 Maximum Check N/A Minimum Check N/A Frequency (Inv. / yr)…" at bounding box center [592, 464] width 534 height 216
copy dl "$10,000"
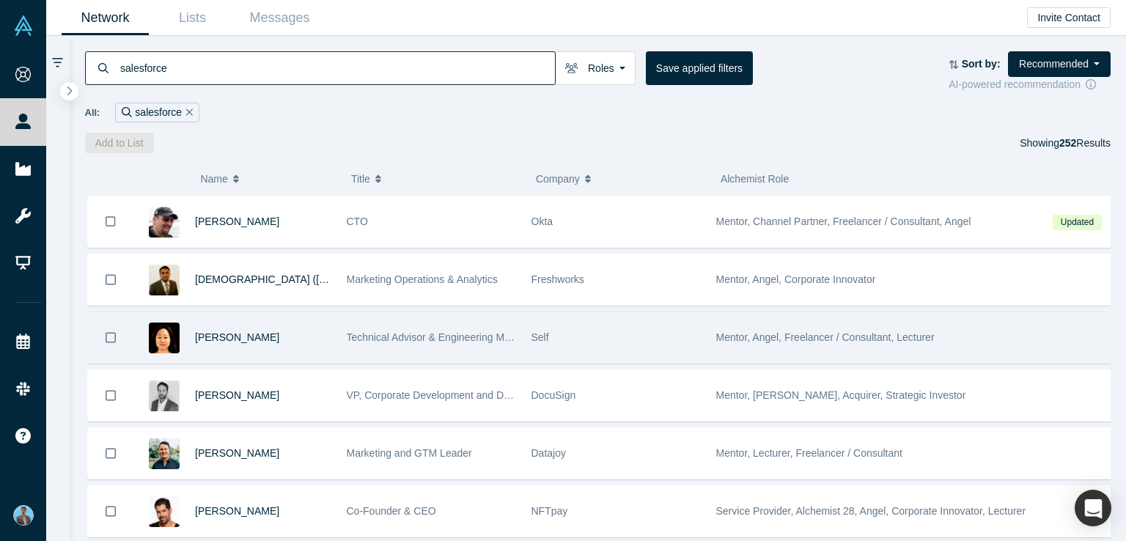
click at [777, 338] on span "Mentor, Angel, Freelancer / Consultant, Lecturer" at bounding box center [825, 337] width 219 height 12
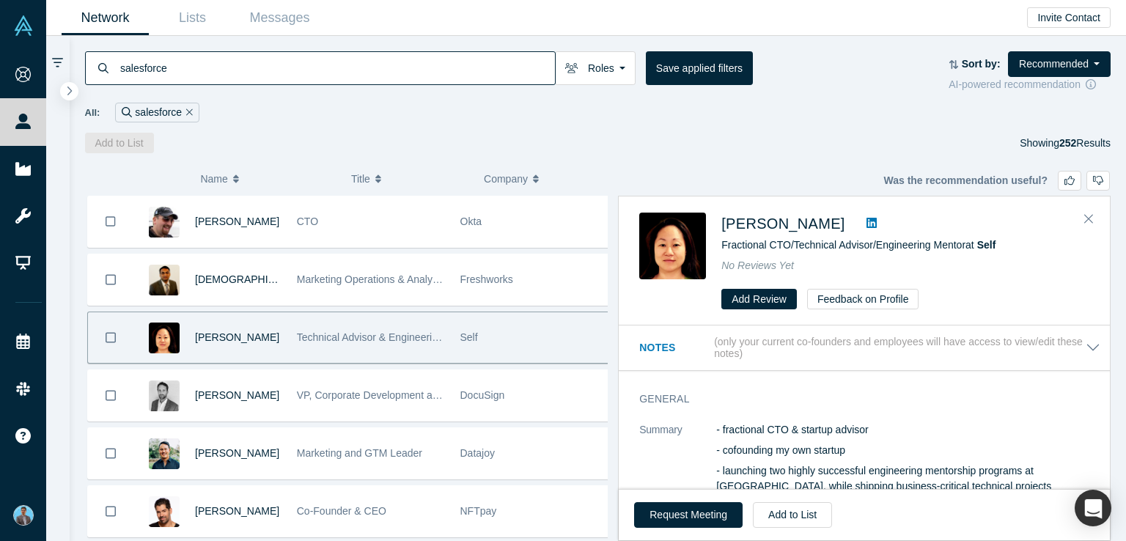
click at [867, 224] on icon at bounding box center [872, 223] width 10 height 12
click at [768, 224] on span "[PERSON_NAME]" at bounding box center [783, 224] width 123 height 16
drag, startPoint x: 719, startPoint y: 210, endPoint x: 829, endPoint y: 230, distance: 111.6
click at [829, 230] on div "Ei-Nyung Choi Fractional CTO/Technical Advisor/Engineering Mentor at Self No Re…" at bounding box center [864, 261] width 491 height 128
copy div "Ei-Nyung Choi"
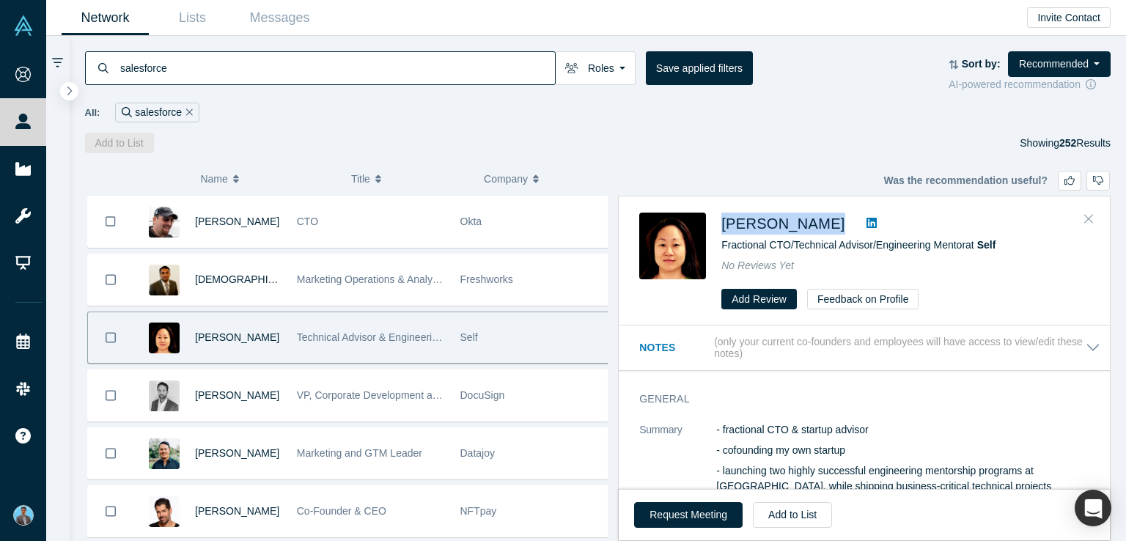
click at [1090, 216] on icon "Close" at bounding box center [1089, 218] width 9 height 13
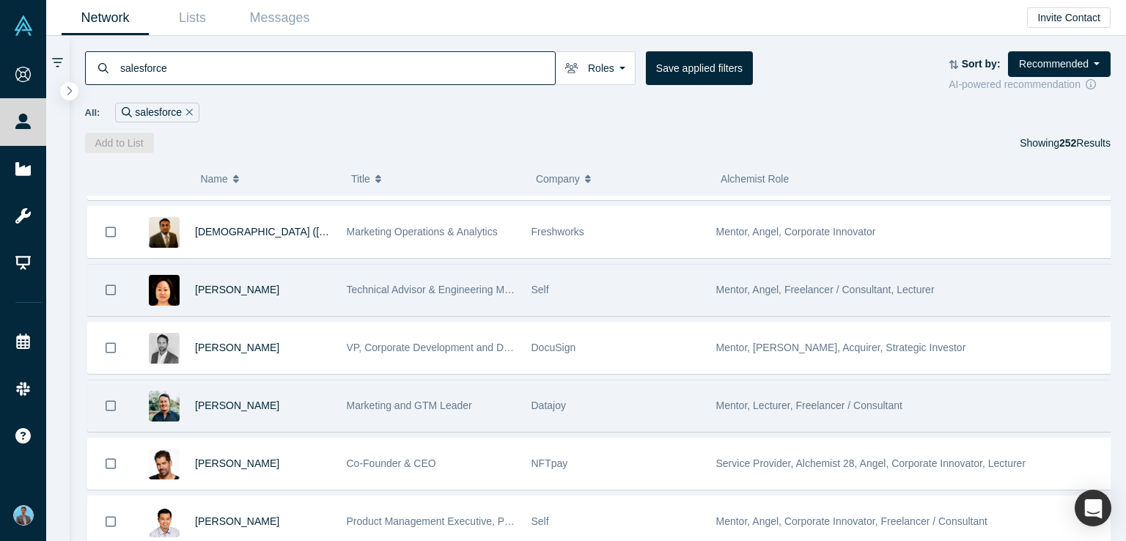
scroll to position [73, 0]
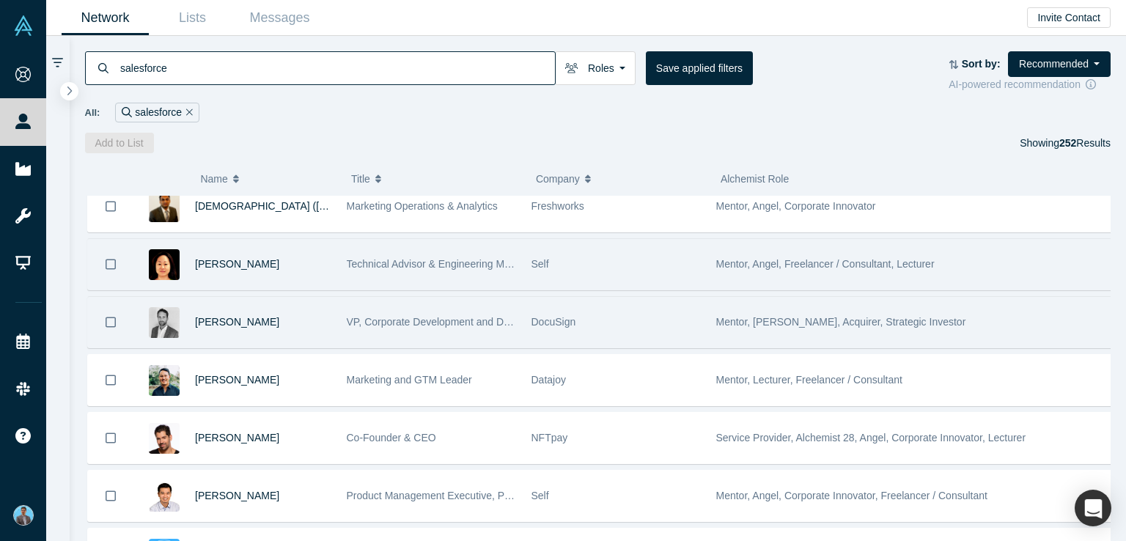
click at [774, 320] on span "Mentor, Angel, Acquirer, Strategic Investor" at bounding box center [841, 322] width 250 height 12
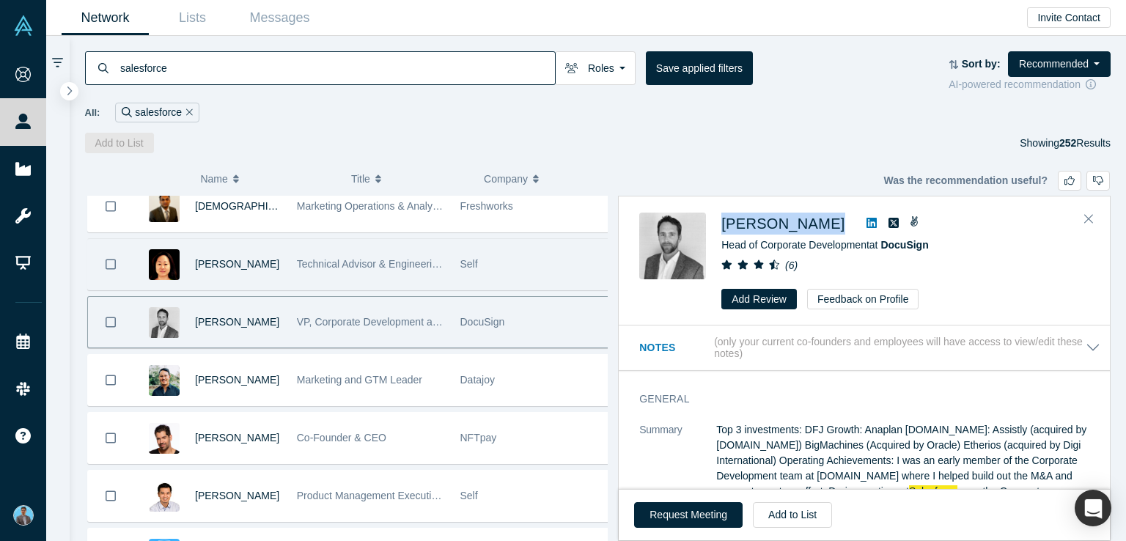
drag, startPoint x: 719, startPoint y: 215, endPoint x: 804, endPoint y: 229, distance: 85.5
click at [804, 229] on div "Eric Darwin Head of Corporate Development at DocuSign ( 6 ) Add Review Feedback…" at bounding box center [866, 261] width 455 height 97
copy div "Eric Darwin"
click at [779, 172] on div "( 0 ) Name Title Company Alchemist Role Steven Tamm CTO Okta Venkata (Sai Krish…" at bounding box center [598, 347] width 1057 height 388
click at [759, 229] on span "Eric Darwin" at bounding box center [783, 224] width 123 height 16
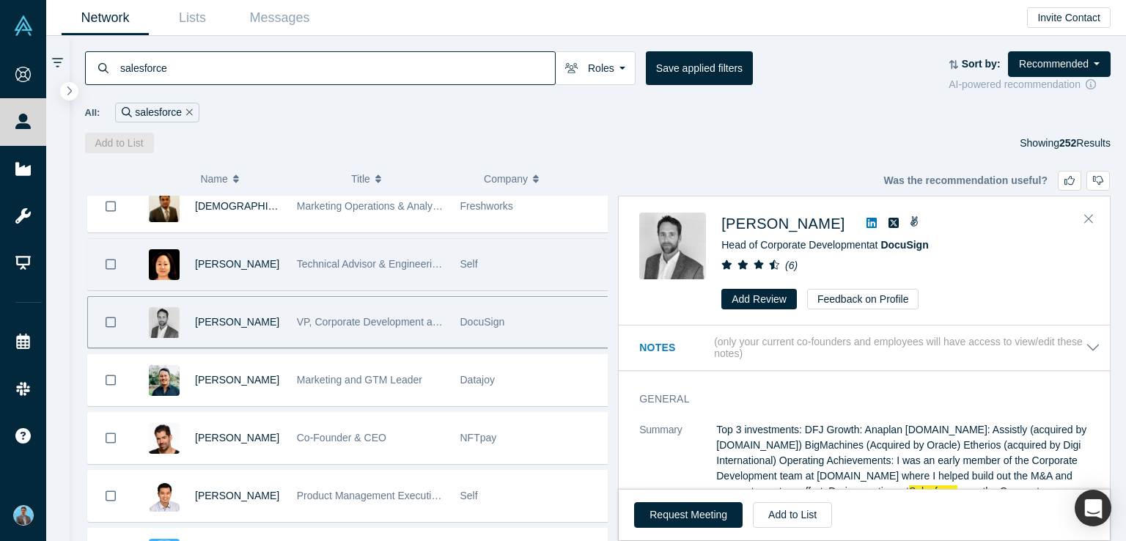
click at [867, 223] on icon at bounding box center [872, 223] width 10 height 12
click at [1090, 218] on icon "Close" at bounding box center [1089, 218] width 9 height 13
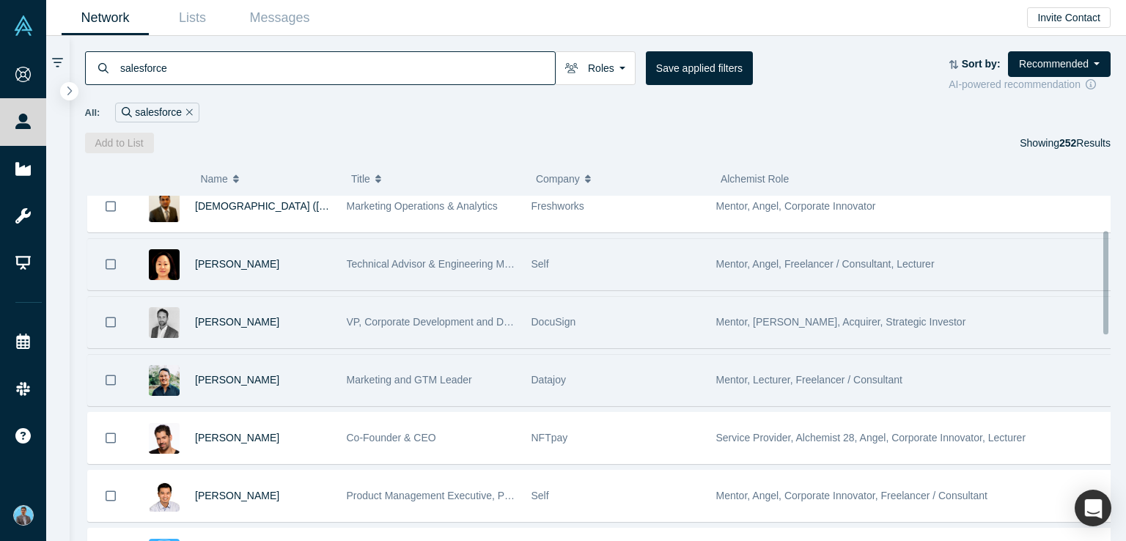
scroll to position [147, 0]
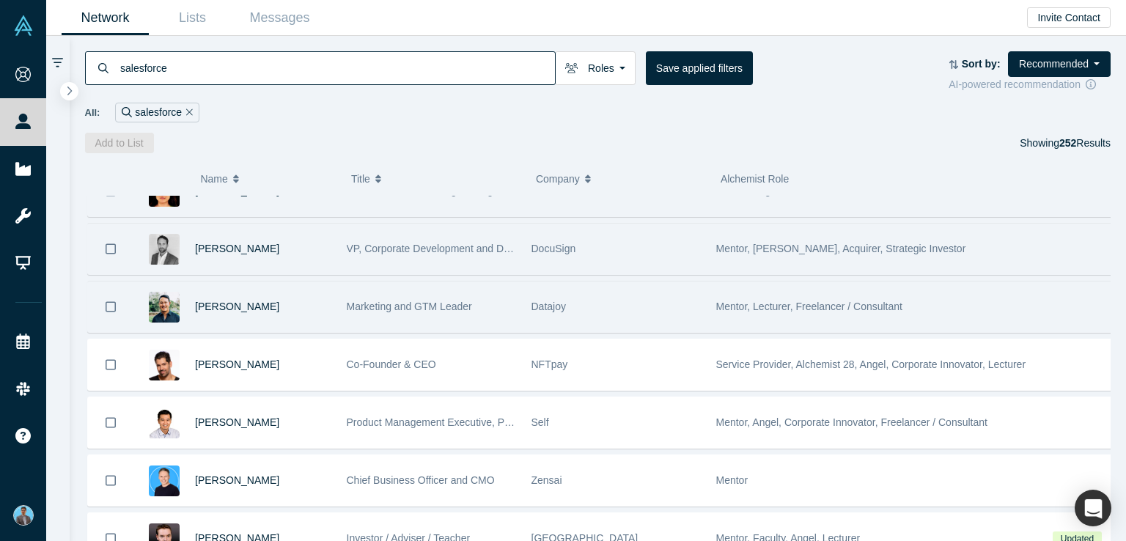
click at [810, 307] on span "Mentor, Lecturer, Freelancer / Consultant" at bounding box center [809, 307] width 186 height 12
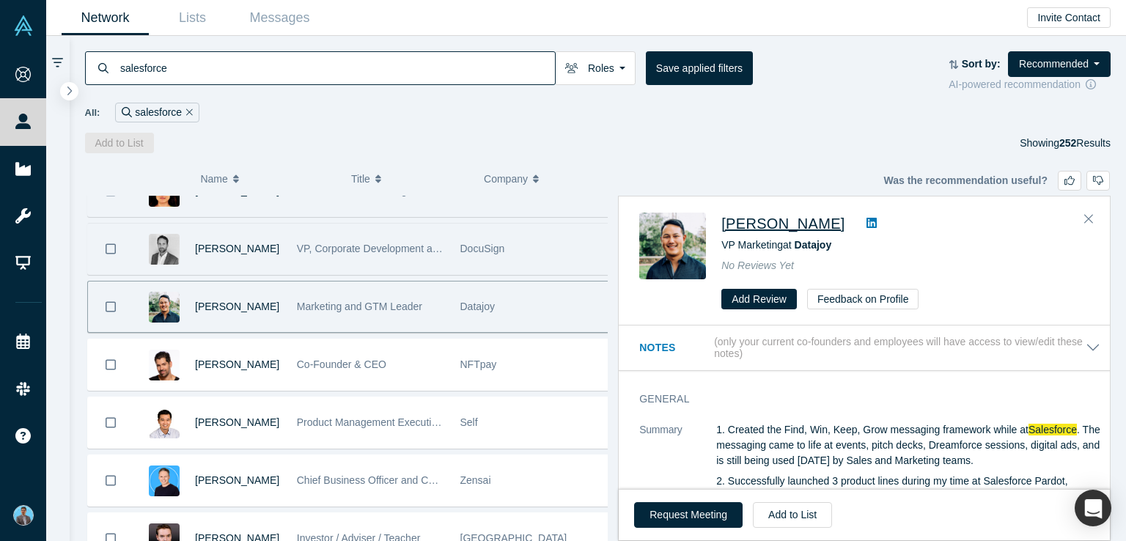
click at [763, 224] on span "Nelson Haung" at bounding box center [783, 224] width 123 height 16
drag, startPoint x: 722, startPoint y: 206, endPoint x: 822, endPoint y: 226, distance: 102.4
click at [824, 227] on div "Nelson Haung VP Marketing at Datajoy No Reviews Yet Add Review Feedback on Prof…" at bounding box center [864, 261] width 491 height 128
copy div "Nelson Haung"
click at [867, 224] on icon at bounding box center [872, 223] width 10 height 12
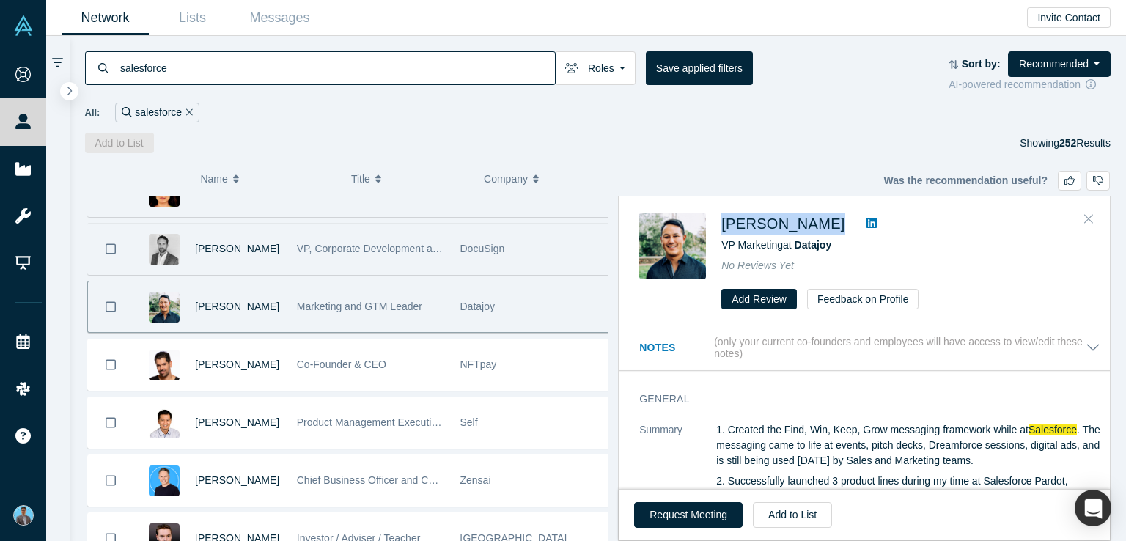
click at [1090, 217] on icon "Close" at bounding box center [1089, 219] width 9 height 9
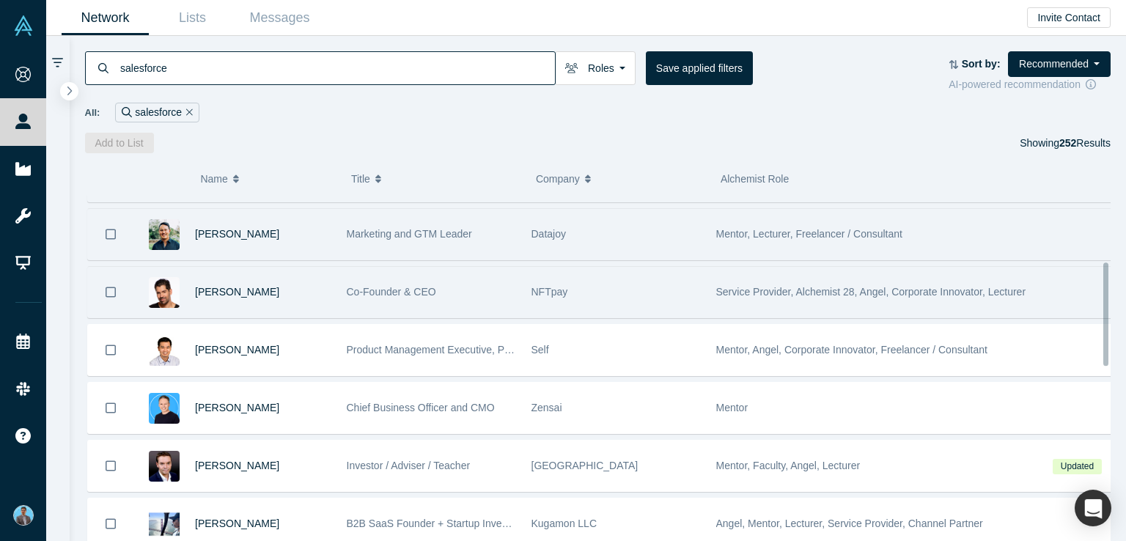
scroll to position [220, 0]
click at [782, 288] on span "Service Provider, Alchemist 28, Angel, Corporate Innovator, Lecturer" at bounding box center [871, 291] width 310 height 12
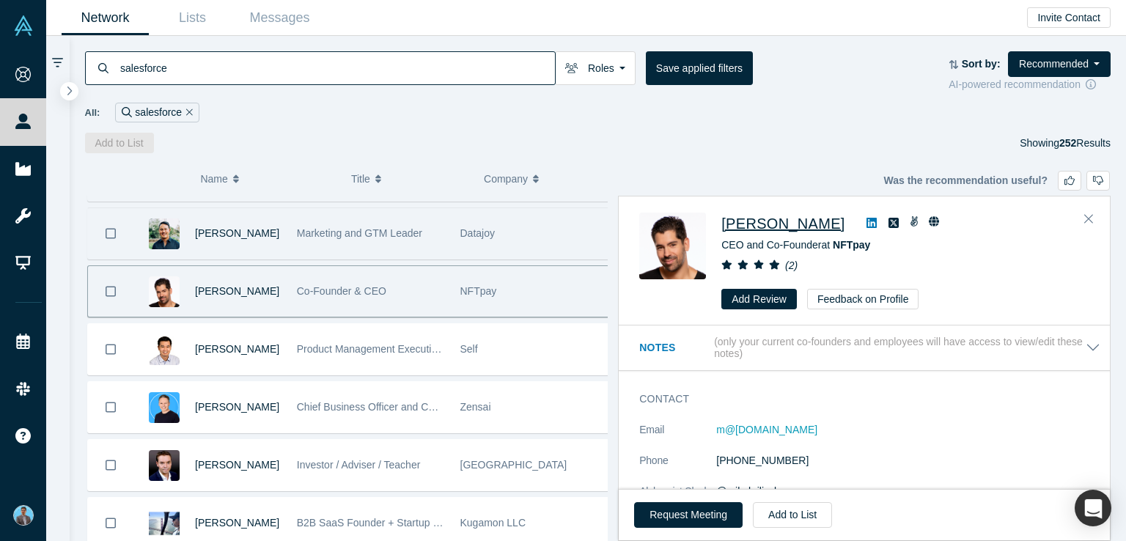
click at [760, 224] on span "Michael Krilivsky" at bounding box center [783, 224] width 123 height 16
click at [867, 227] on icon at bounding box center [872, 223] width 10 height 10
drag, startPoint x: 712, startPoint y: 206, endPoint x: 801, endPoint y: 214, distance: 89.8
click at [813, 224] on div "Michael Krilivsky CEO and Co-Founder at NFTpay ( 2 ) Add Review Feedback on Pro…" at bounding box center [864, 261] width 491 height 128
click at [611, 131] on div "salesforce Roles Founders Faculty Mentors Alumni Mentor Angels VCs Corporate In…" at bounding box center [598, 94] width 1057 height 117
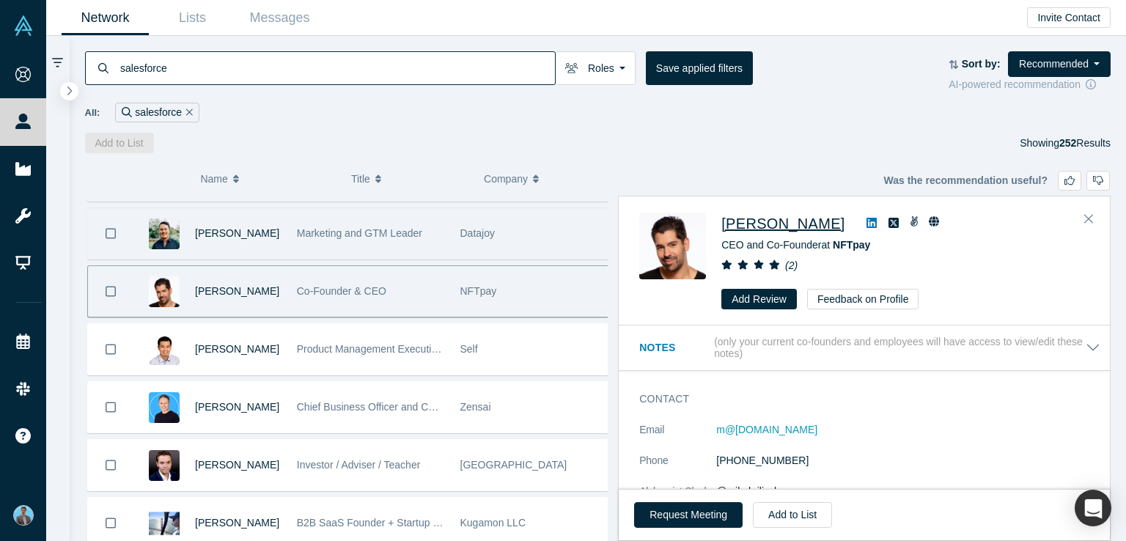
drag, startPoint x: 724, startPoint y: 214, endPoint x: 836, endPoint y: 223, distance: 111.8
click at [836, 224] on h2 "Michael Krilivsky" at bounding box center [783, 224] width 123 height 22
copy span "Michael Krilivsky"
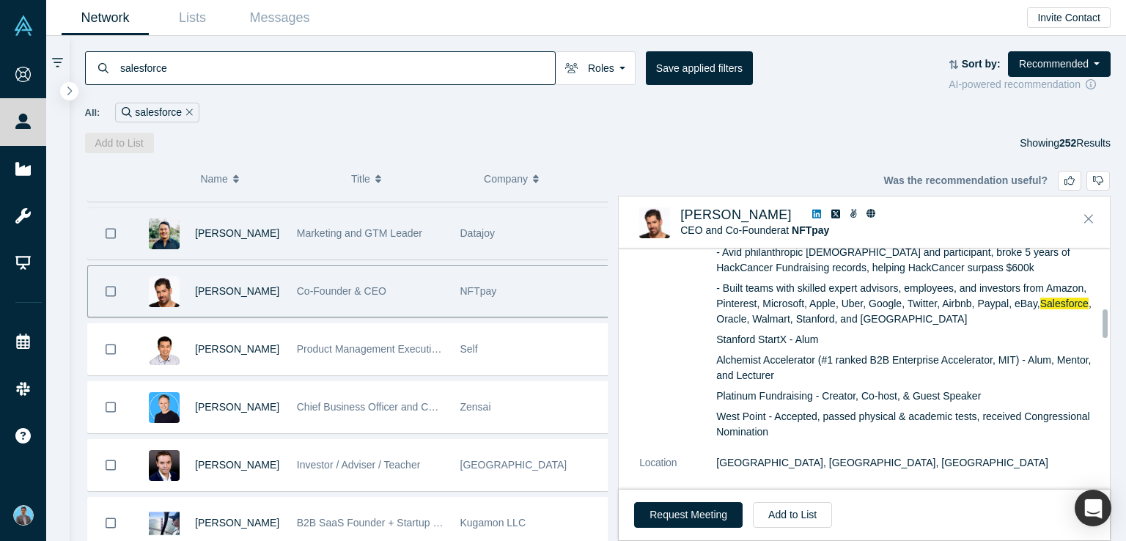
scroll to position [513, 0]
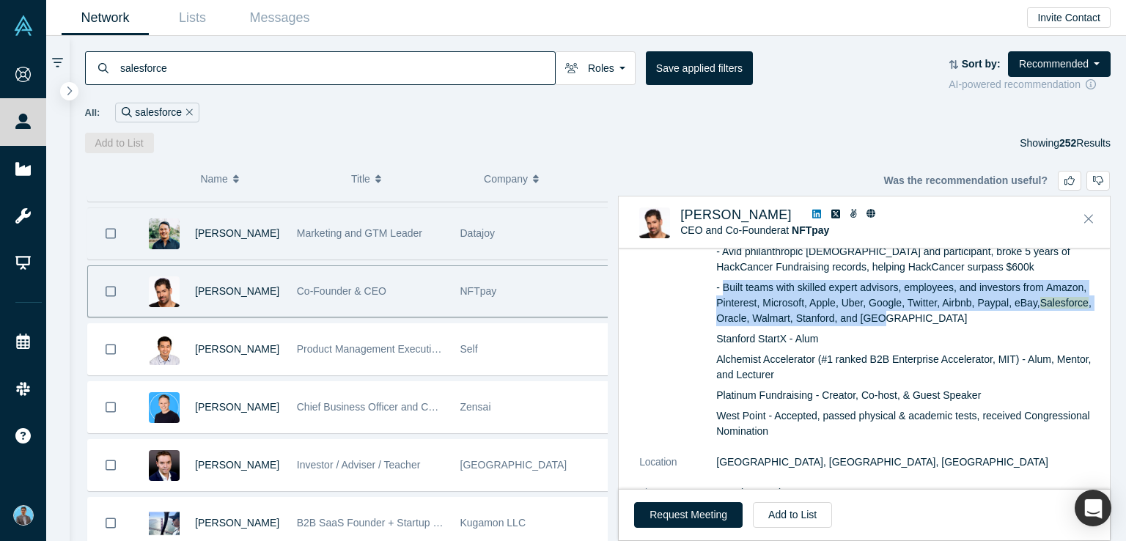
drag, startPoint x: 724, startPoint y: 270, endPoint x: 910, endPoint y: 300, distance: 188.7
click at [910, 300] on p "- Built teams with skilled expert advisors, employees, and investors from Amazo…" at bounding box center [908, 303] width 384 height 46
copy p "Built teams with skilled expert advisors, employees, and investors from Amazon,…"
click at [755, 211] on span "Michael Krilivsky" at bounding box center [735, 215] width 111 height 15
click at [1087, 217] on icon "Close" at bounding box center [1089, 218] width 9 height 13
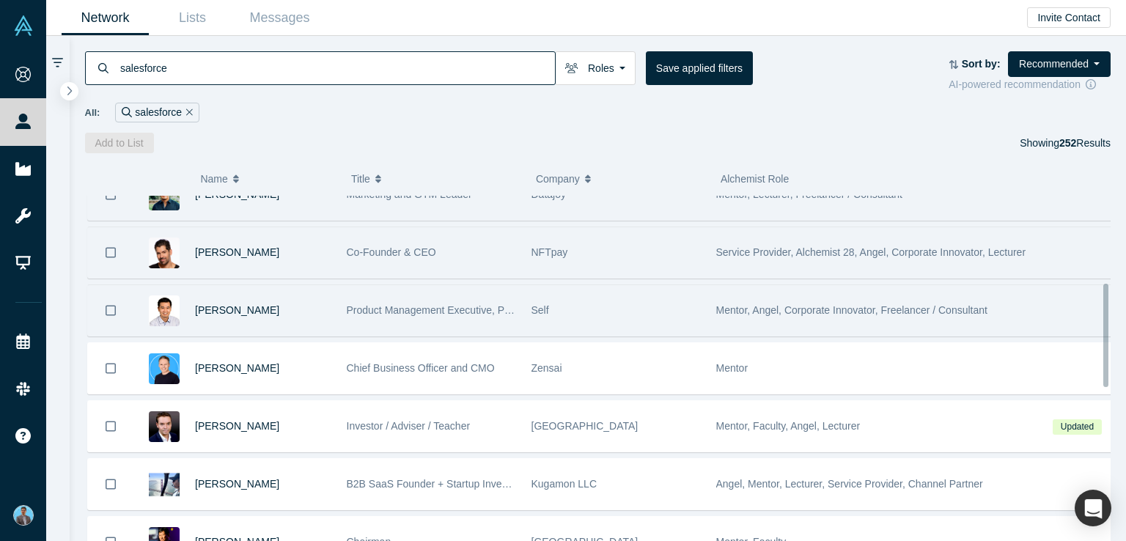
scroll to position [293, 0]
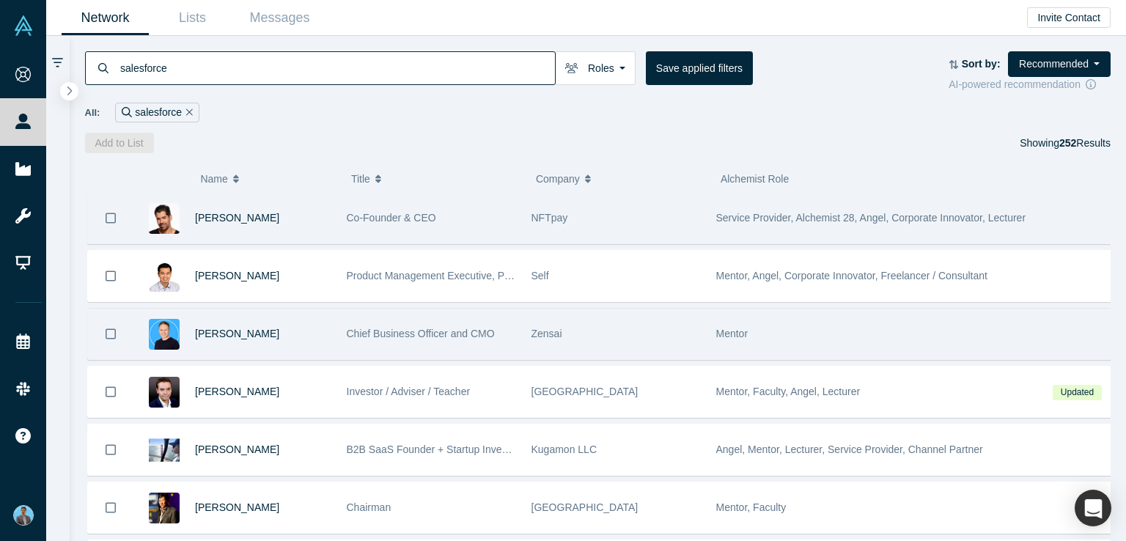
click at [744, 333] on span "Mentor" at bounding box center [732, 334] width 32 height 12
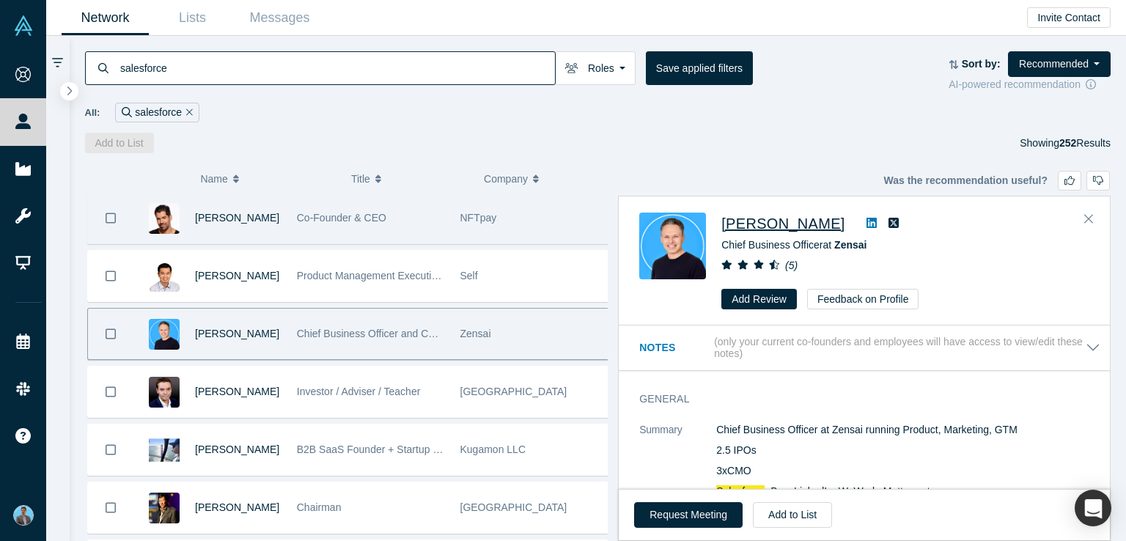
click at [774, 226] on span "[PERSON_NAME]" at bounding box center [783, 224] width 123 height 16
click at [867, 224] on icon at bounding box center [872, 223] width 10 height 10
drag, startPoint x: 719, startPoint y: 208, endPoint x: 820, endPoint y: 227, distance: 102.3
click at [820, 227] on div "Robin Daniels Chief Business Officer at Zensai ( 5 ) Add Review Feedback on Pro…" at bounding box center [864, 261] width 491 height 128
copy div "[PERSON_NAME]"
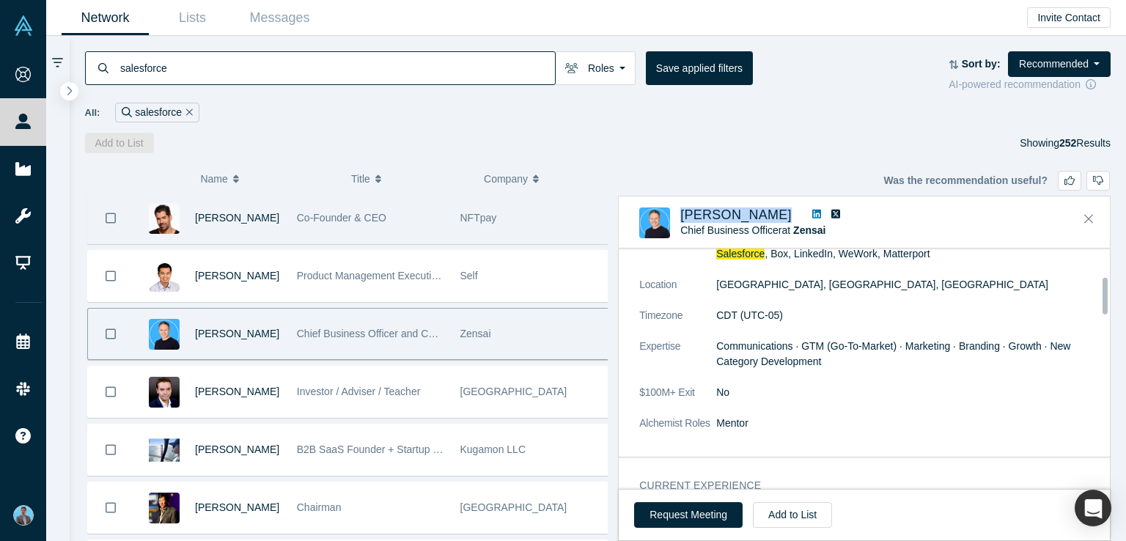
scroll to position [220, 0]
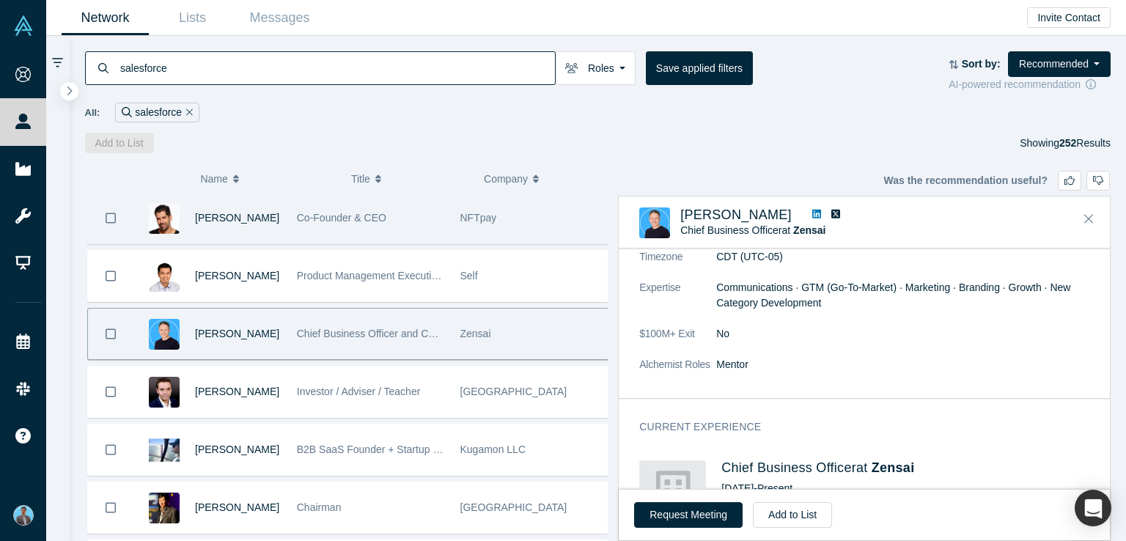
click at [752, 359] on dd "Mentor" at bounding box center [908, 364] width 384 height 15
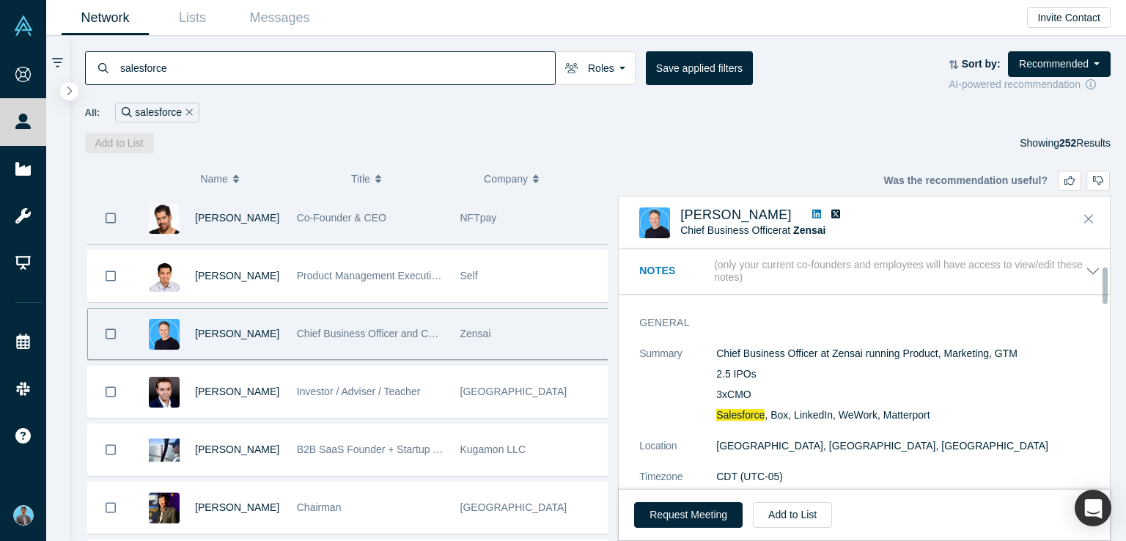
scroll to position [147, 0]
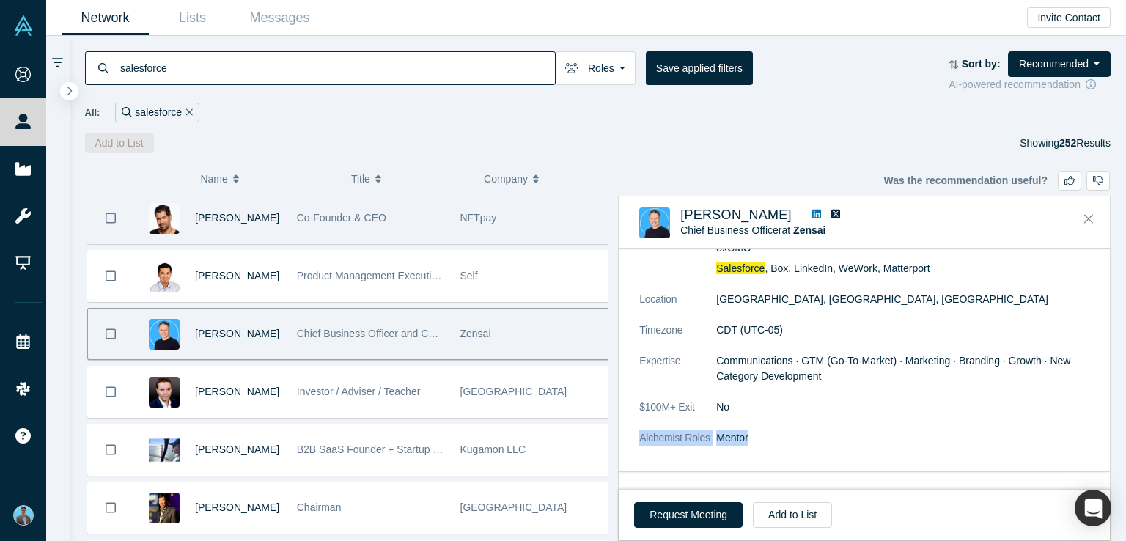
drag, startPoint x: 752, startPoint y: 434, endPoint x: 637, endPoint y: 441, distance: 114.6
click at [637, 441] on div "General Summary Chief Business Officer at Zensai running Product, Marketing, GT…" at bounding box center [870, 314] width 502 height 313
copy dl "Alchemist Roles Mentor"
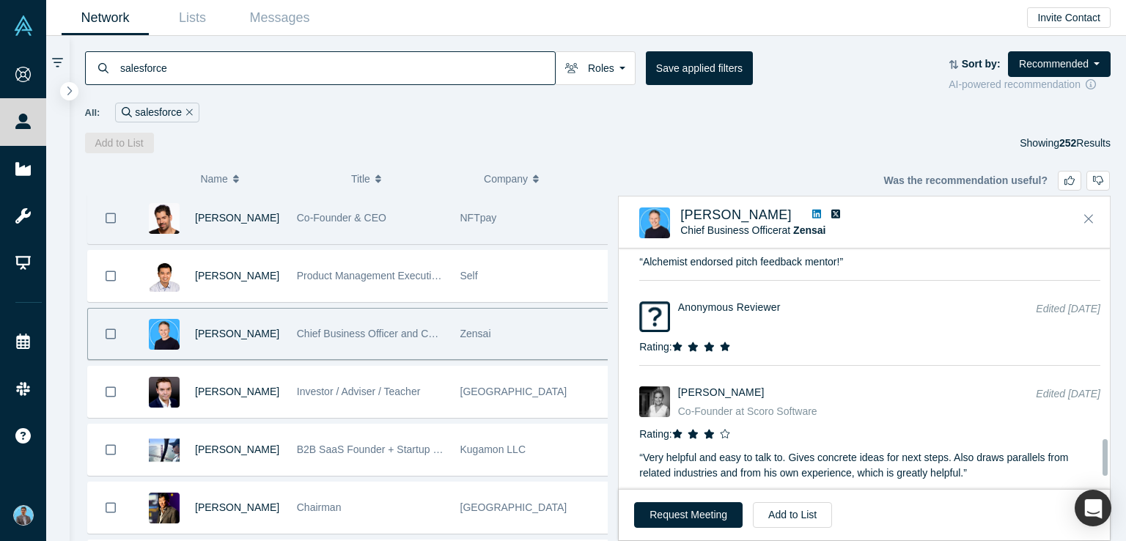
scroll to position [1247, 0]
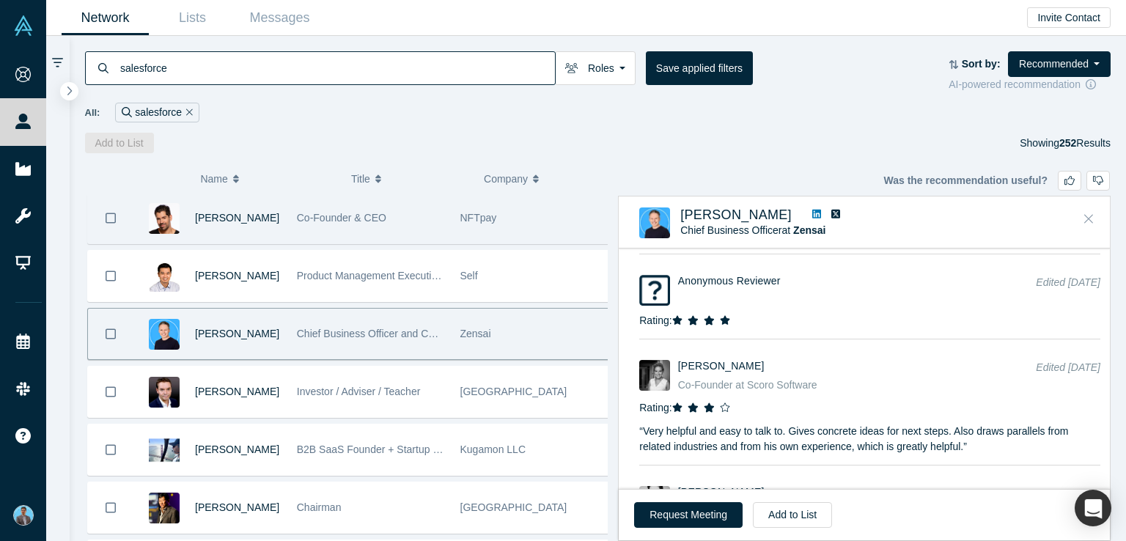
click at [1088, 218] on icon "Close" at bounding box center [1089, 218] width 9 height 13
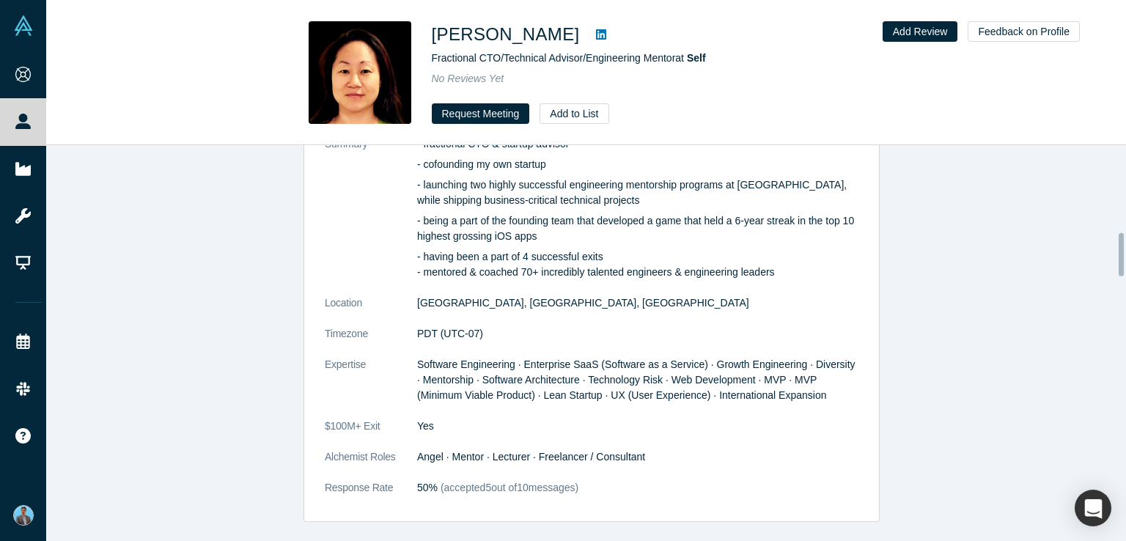
scroll to position [807, 0]
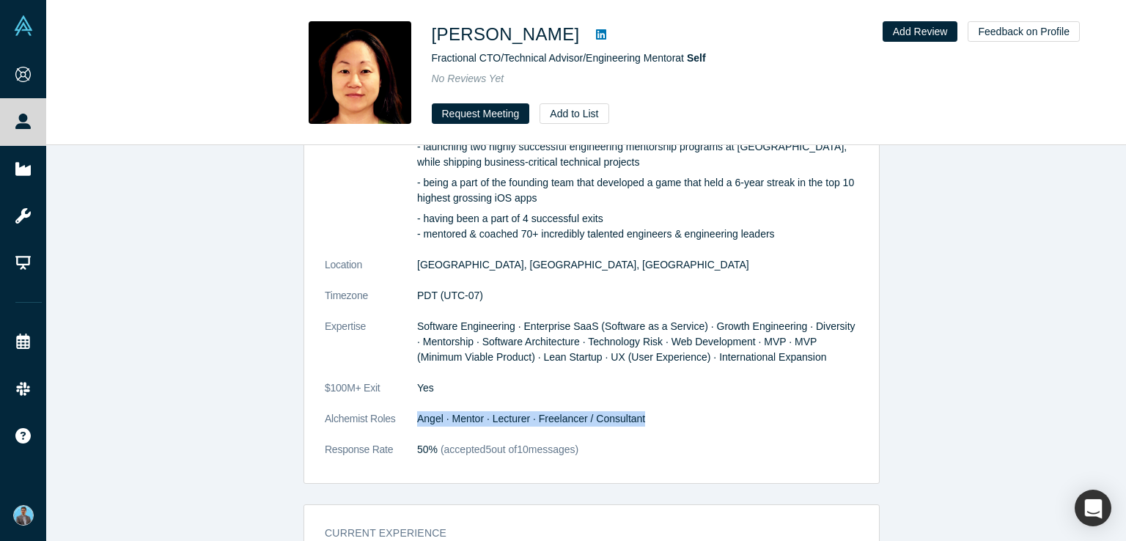
drag, startPoint x: 405, startPoint y: 419, endPoint x: 663, endPoint y: 420, distance: 258.1
click at [663, 420] on dl "Summary - fractional CTO & startup advisor - cofounding my own startup - launch…" at bounding box center [592, 285] width 534 height 375
copy dl "Angel · Mentor · Lecturer · Freelancer / Consultant"
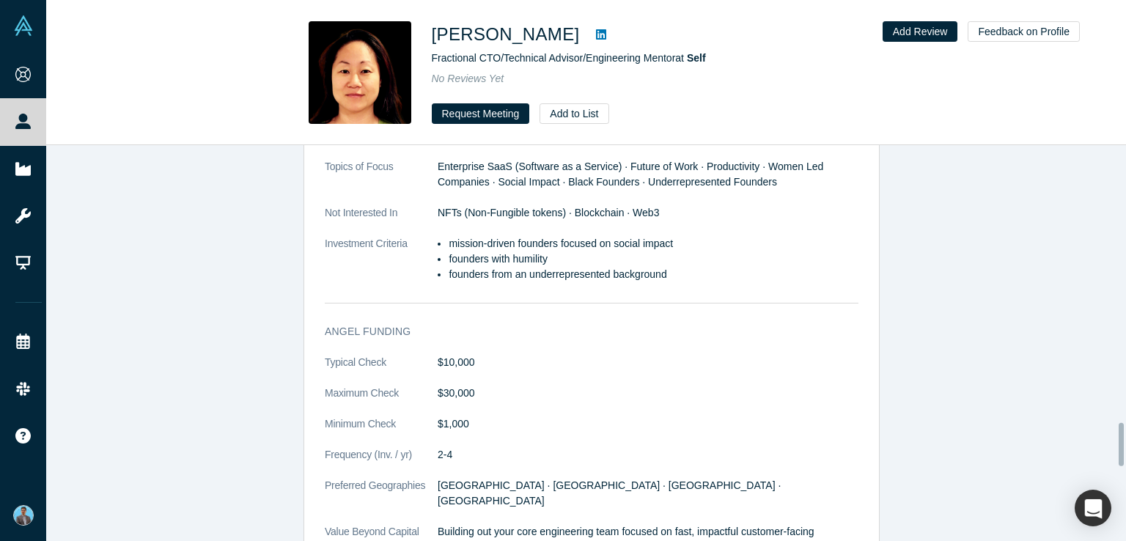
scroll to position [2640, 0]
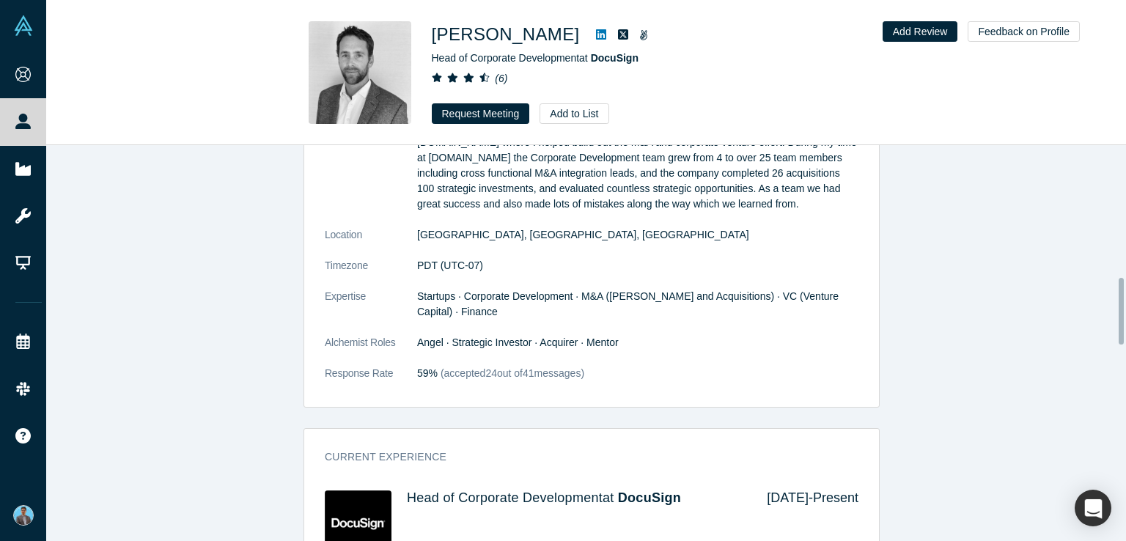
scroll to position [807, 0]
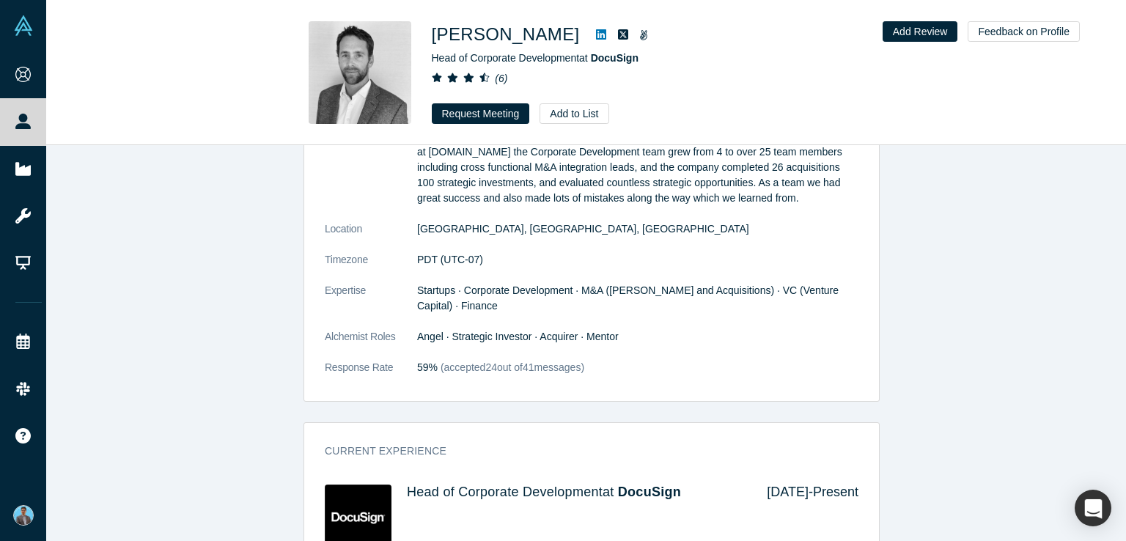
click at [475, 332] on dd "Angel · Strategic Investor · Acquirer · Mentor" at bounding box center [637, 336] width 441 height 15
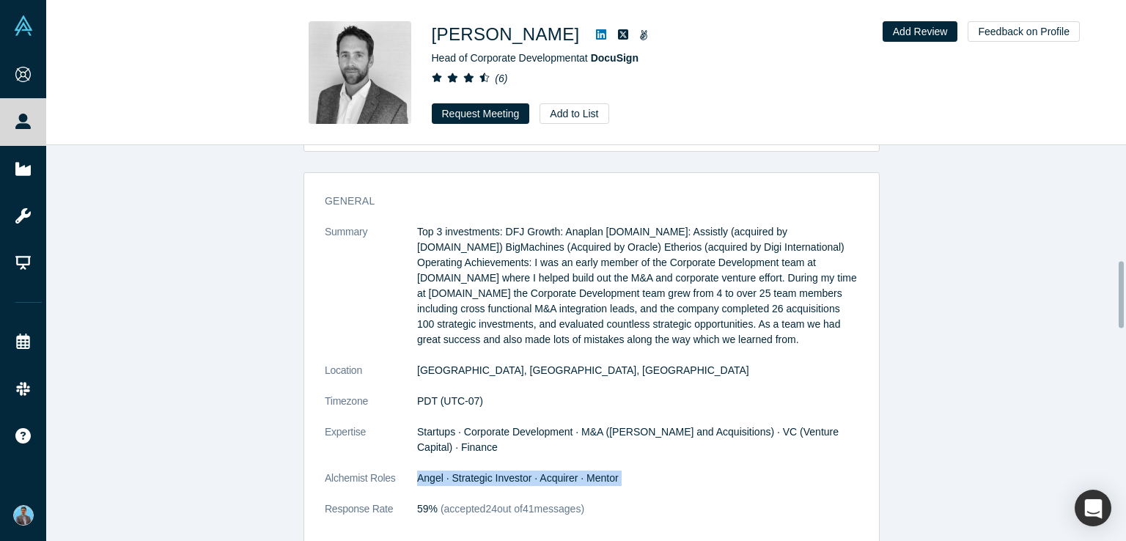
scroll to position [660, 0]
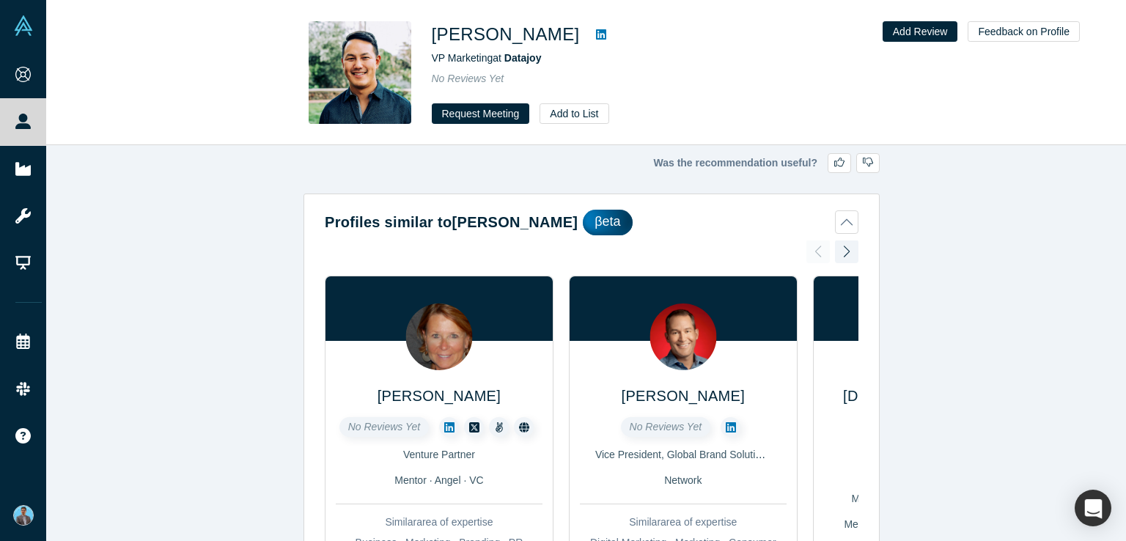
click at [770, 94] on div "[PERSON_NAME] VP Marketing at Datajoy No Reviews Yet Request Meeting Add to List" at bounding box center [637, 72] width 411 height 103
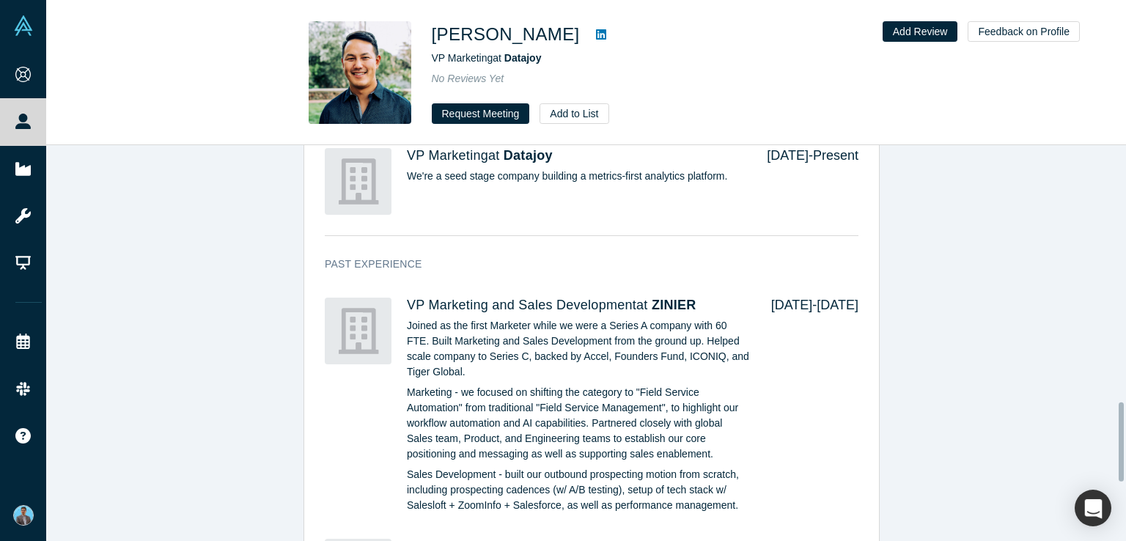
scroll to position [1070, 0]
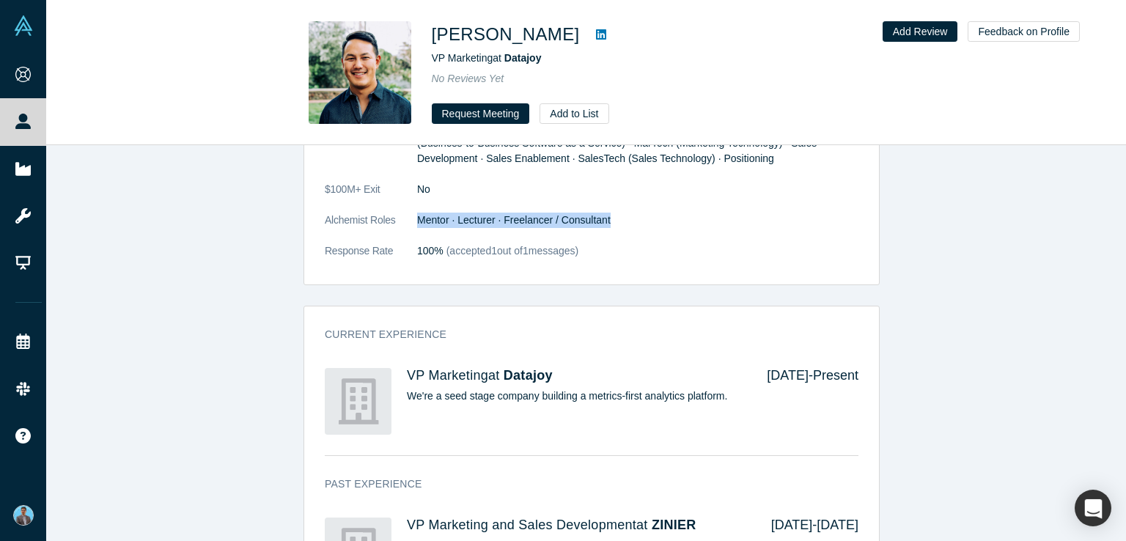
drag, startPoint x: 413, startPoint y: 177, endPoint x: 612, endPoint y: 177, distance: 199.5
click at [613, 213] on dd "Mentor · Lecturer · Freelancer / Consultant" at bounding box center [637, 220] width 441 height 15
copy dd "Mentor · Lecturer · Freelancer / Consultant"
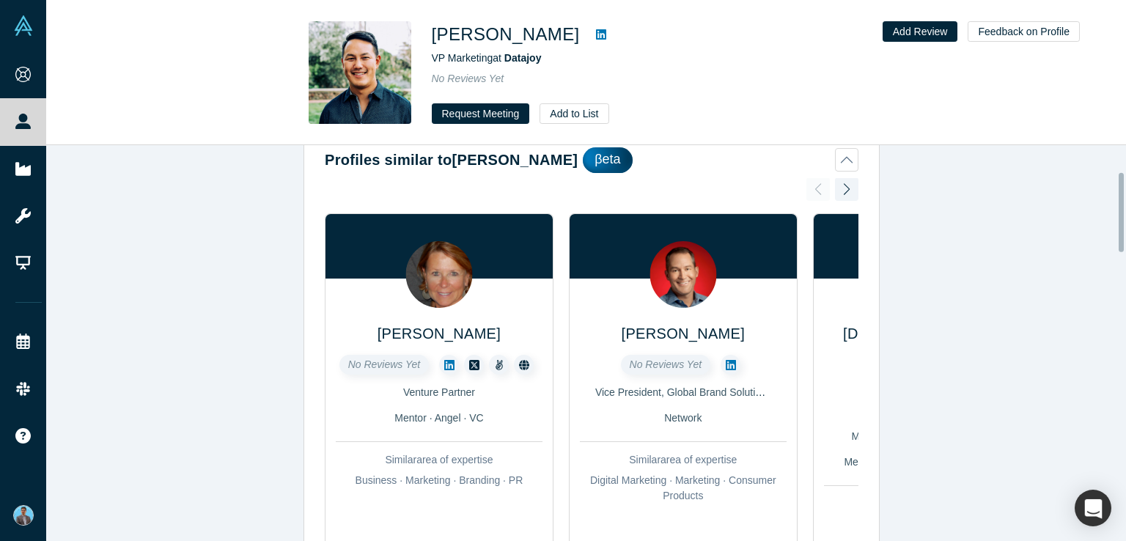
scroll to position [43, 0]
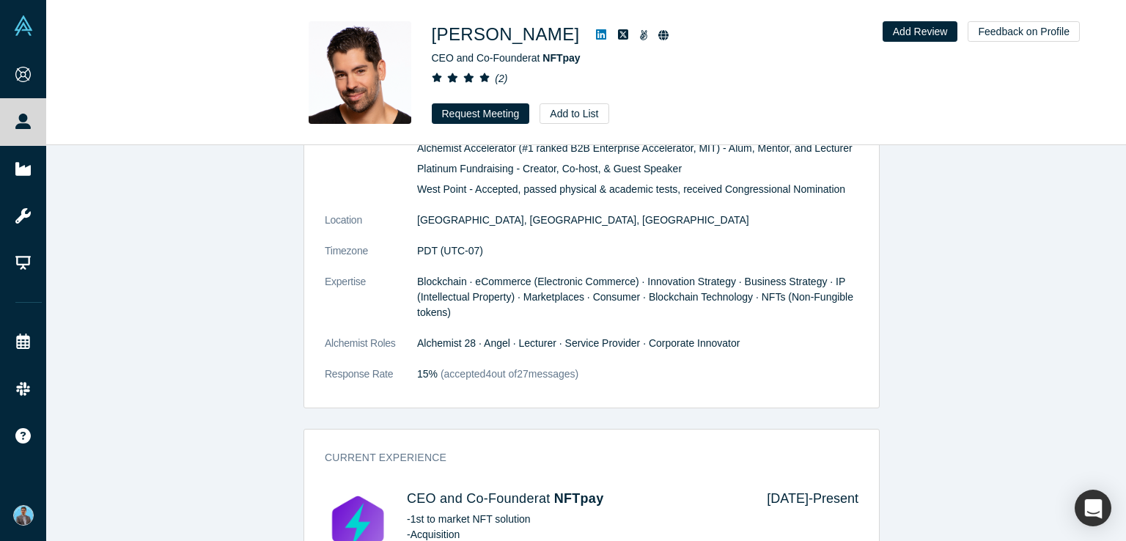
scroll to position [807, 0]
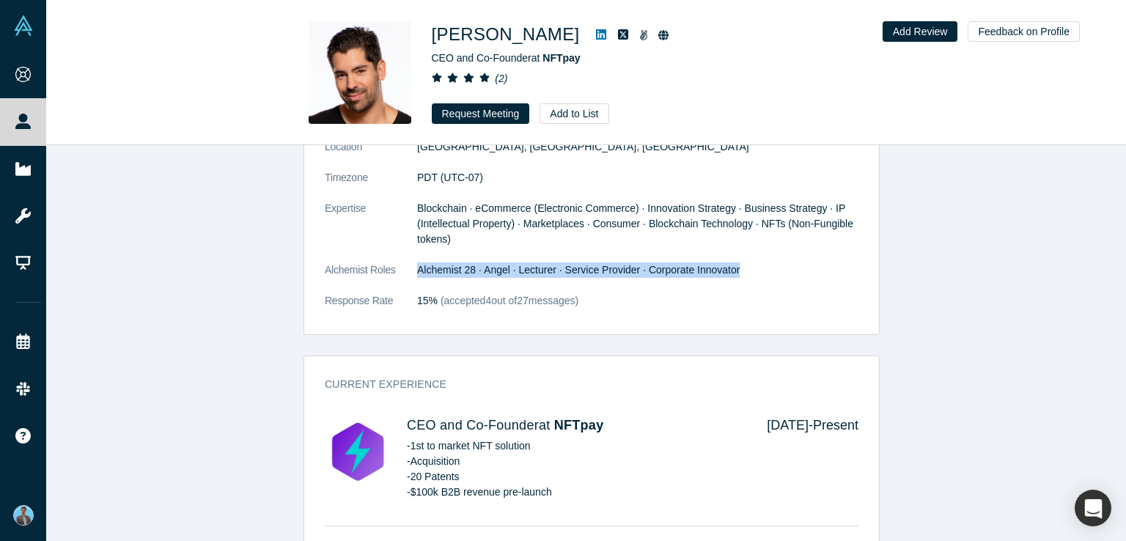
drag, startPoint x: 411, startPoint y: 235, endPoint x: 730, endPoint y: 241, distance: 319.0
click at [730, 263] on dd "Alchemist 28 · Angel · Lecturer · Service Provider · Corporate Innovator" at bounding box center [637, 270] width 441 height 15
copy dd "Alchemist 28 · Angel · Lecturer · Service Provider · Corporate Innovator"
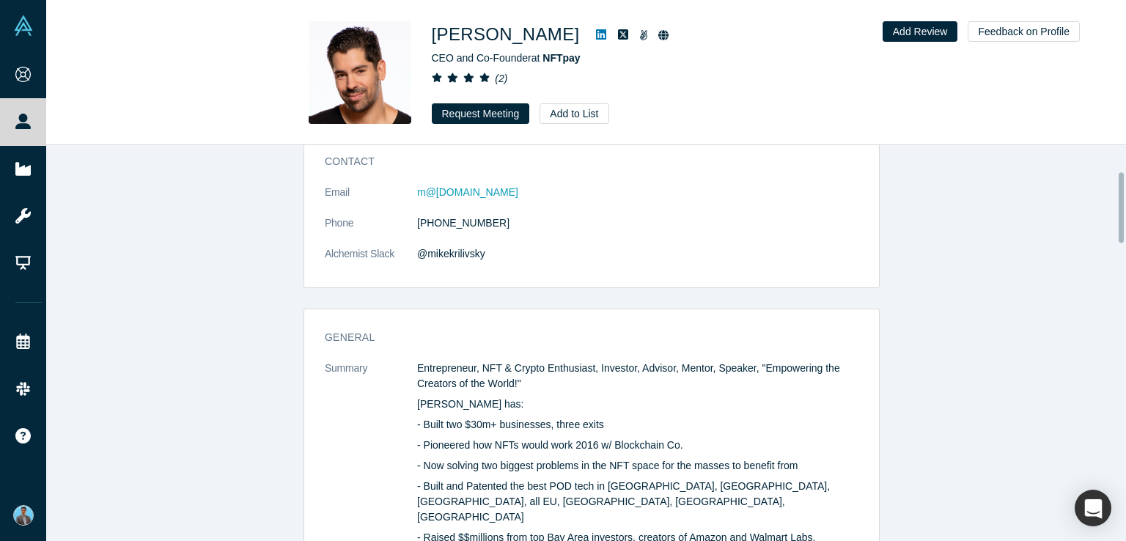
scroll to position [147, 0]
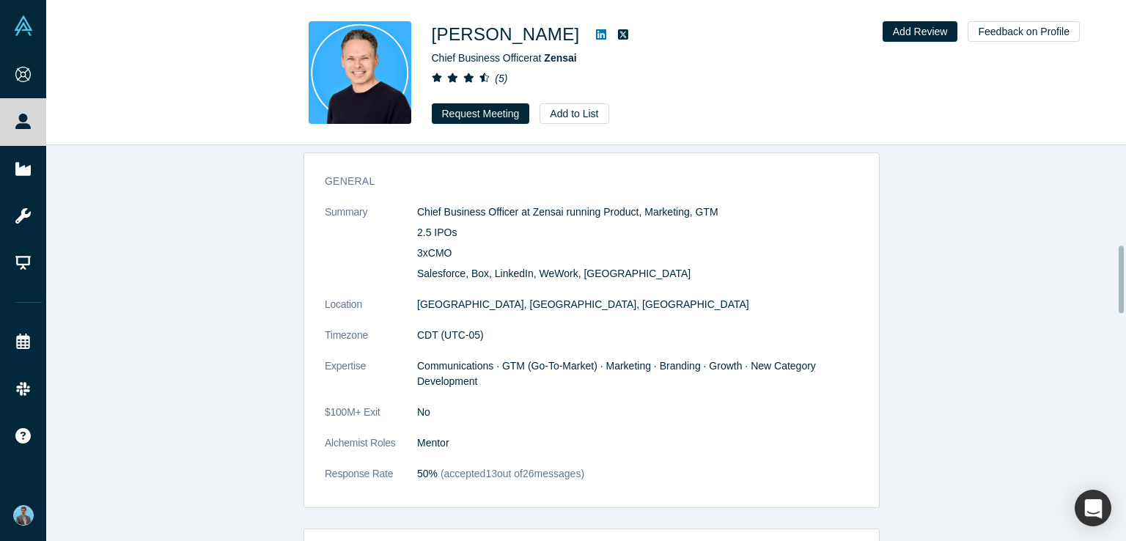
scroll to position [660, 0]
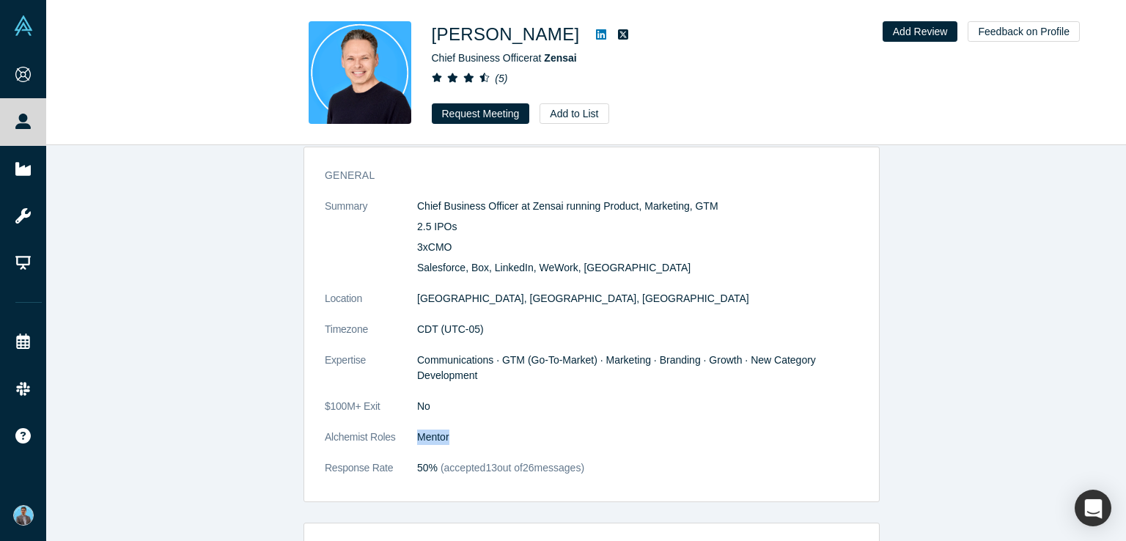
drag, startPoint x: 401, startPoint y: 435, endPoint x: 455, endPoint y: 434, distance: 53.5
click at [455, 434] on dl "Summary Chief Business Officer at Zensai running Product, Marketing, GTM 2.5 IP…" at bounding box center [592, 345] width 534 height 293
copy dl "Mentor"
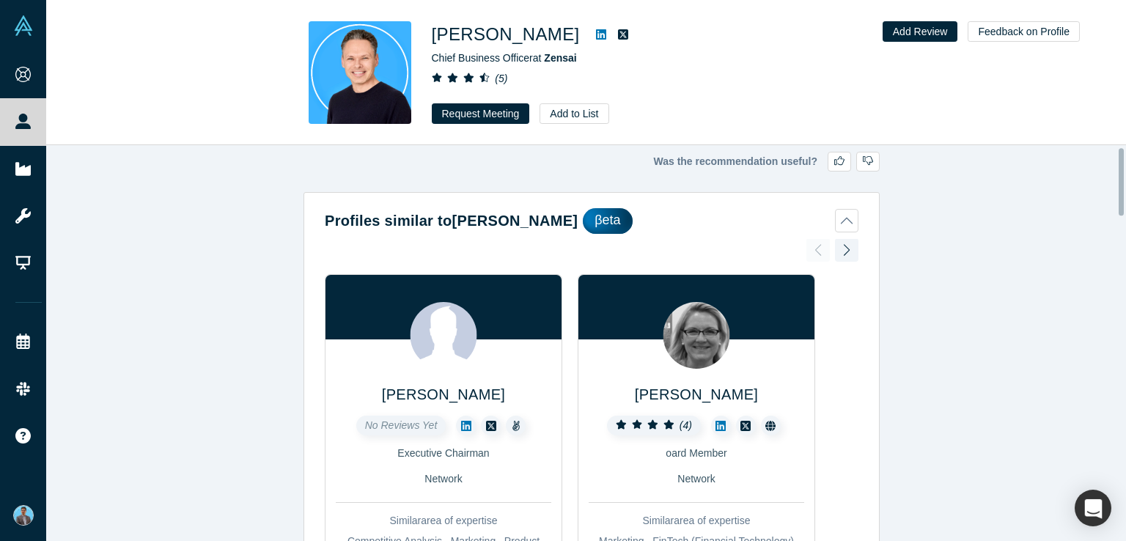
scroll to position [0, 0]
